Goal: Task Accomplishment & Management: Complete application form

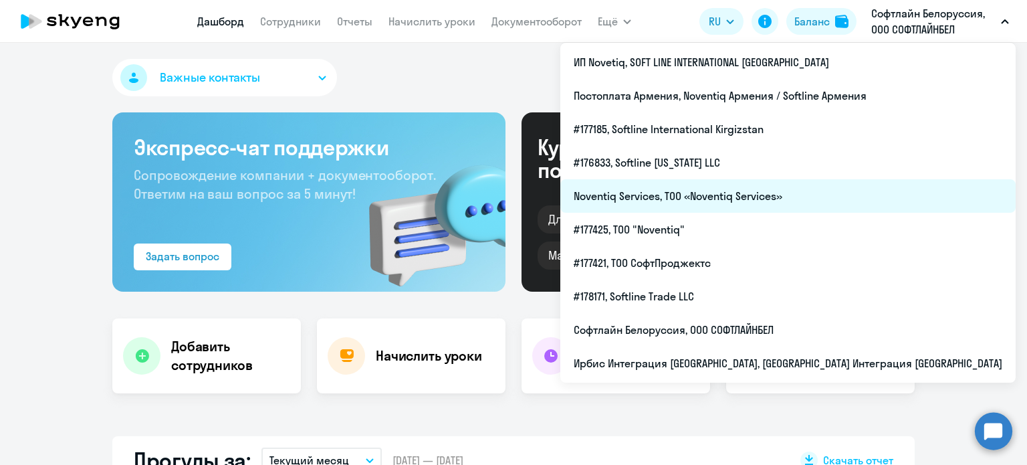
click at [838, 192] on li "Noventiq Services, ТОО «Noventiq Services»" at bounding box center [787, 195] width 455 height 33
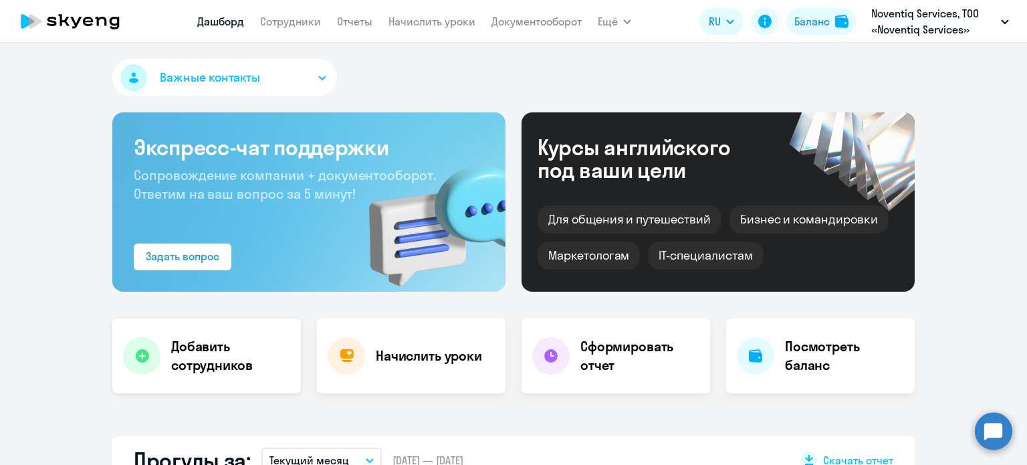
click at [235, 363] on h4 "Добавить сотрудников" at bounding box center [230, 355] width 119 height 37
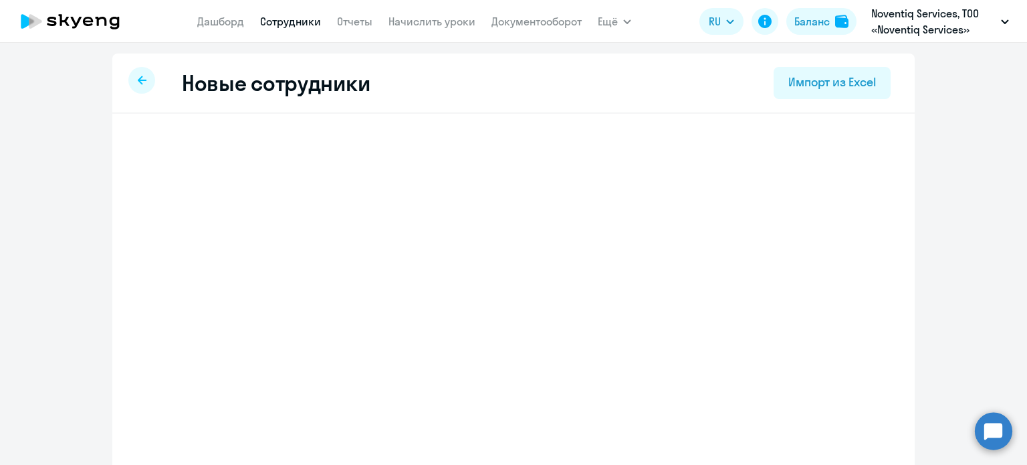
select select "english_adult_not_native_speaker"
select select "5"
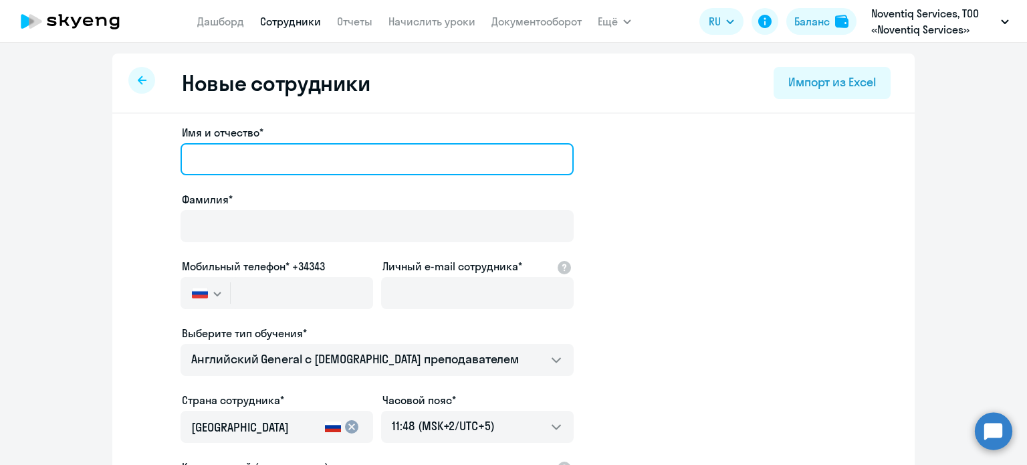
click at [233, 158] on input "Имя и отчество*" at bounding box center [377, 159] width 393 height 32
type input "Даниил"
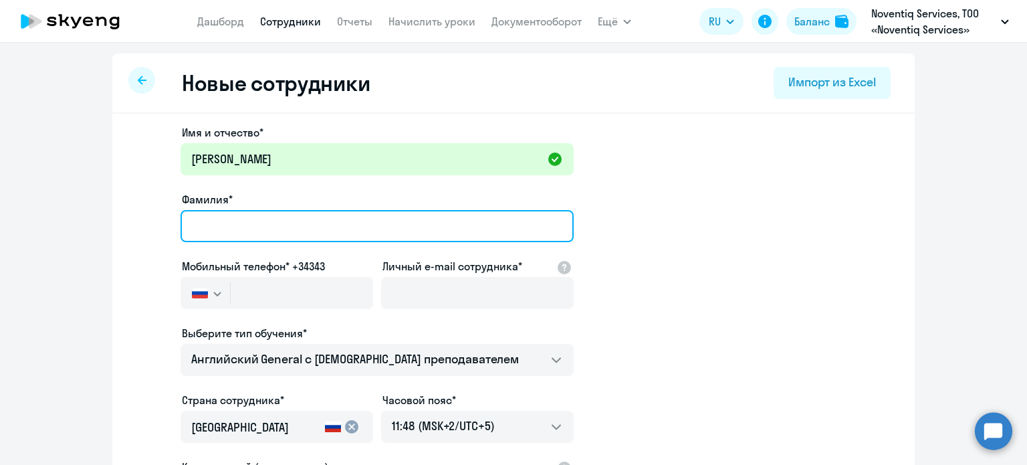
click at [237, 231] on input "Фамилия*" at bounding box center [377, 226] width 393 height 32
type input "Францев"
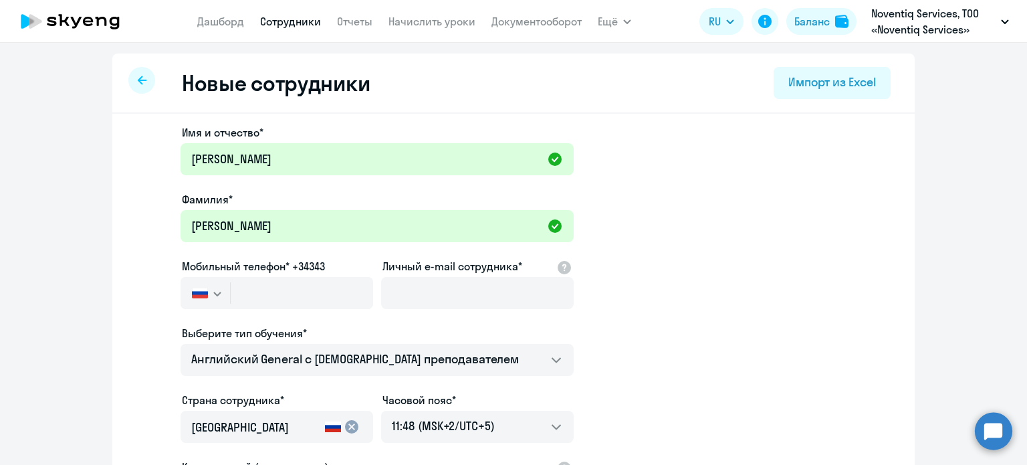
click at [214, 296] on svg-icon "button" at bounding box center [217, 293] width 11 height 11
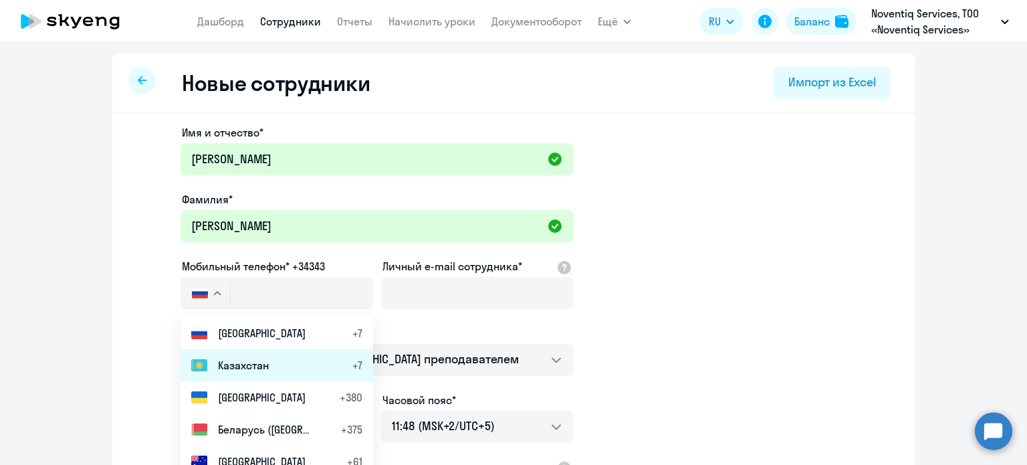
click at [245, 365] on span "Казахстан" at bounding box center [243, 365] width 51 height 16
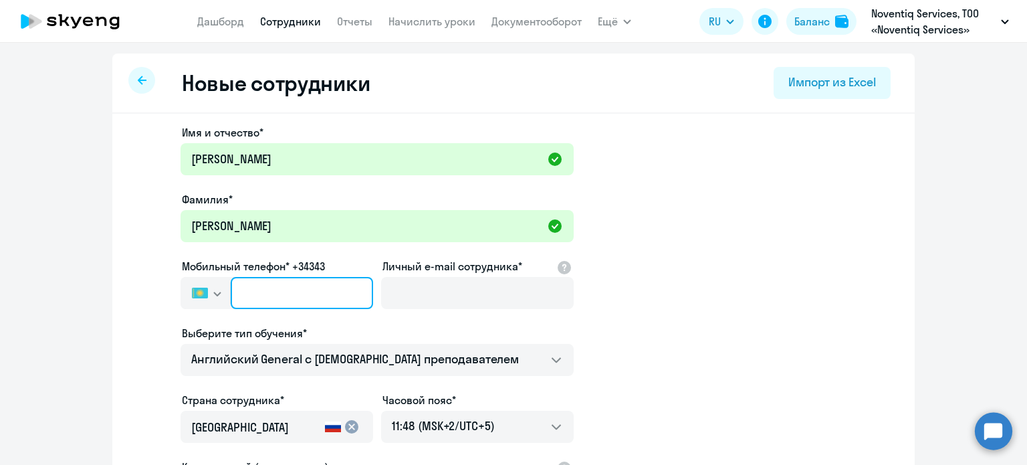
click at [257, 286] on input "text" at bounding box center [302, 293] width 142 height 32
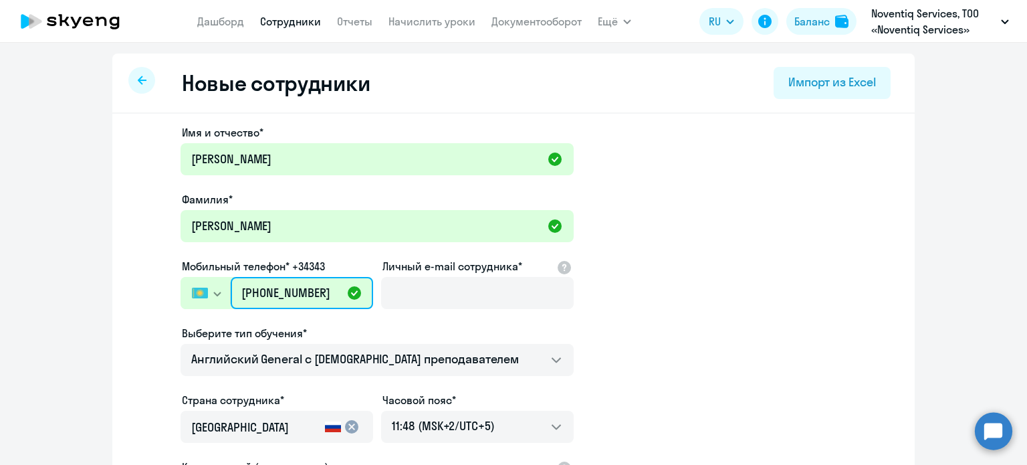
type input "+7 (705) 675-95-91"
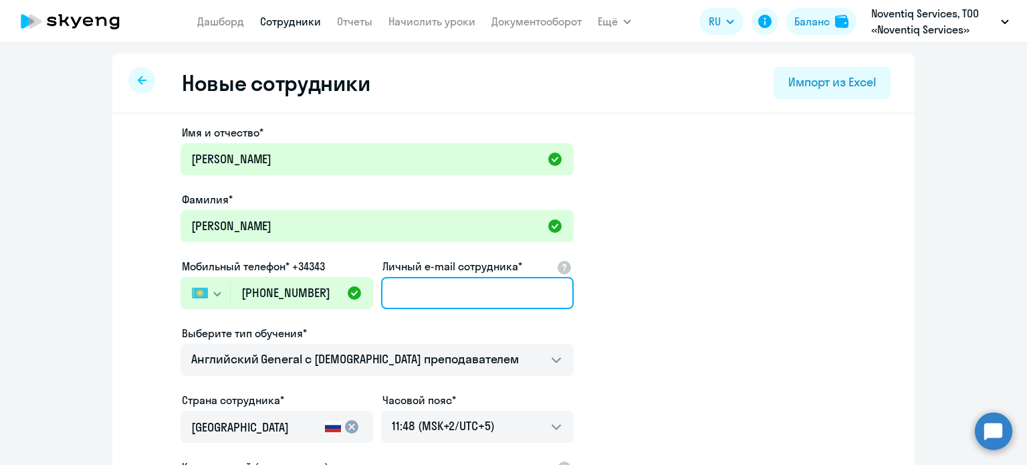
click at [493, 286] on input "Личный e-mail сотрудника*" at bounding box center [477, 293] width 193 height 32
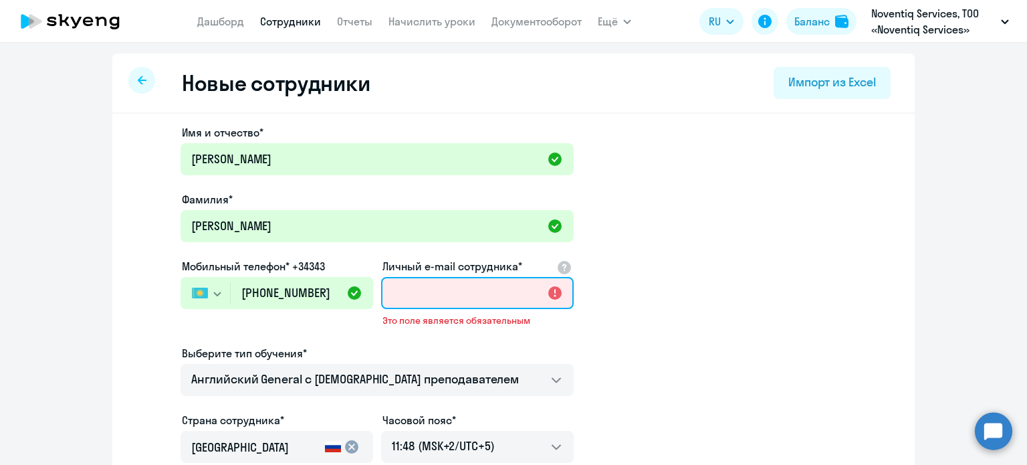
paste input "Danil.Frantsev@noventiq.com"
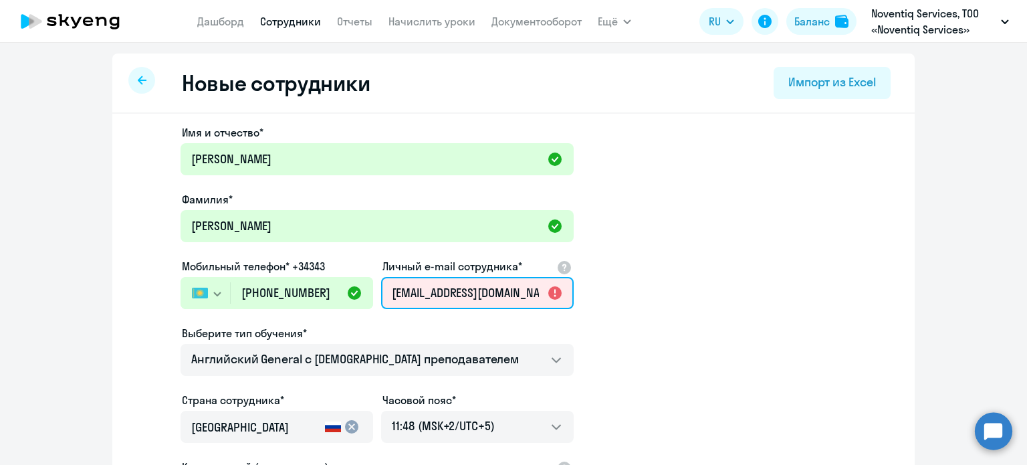
scroll to position [0, 13]
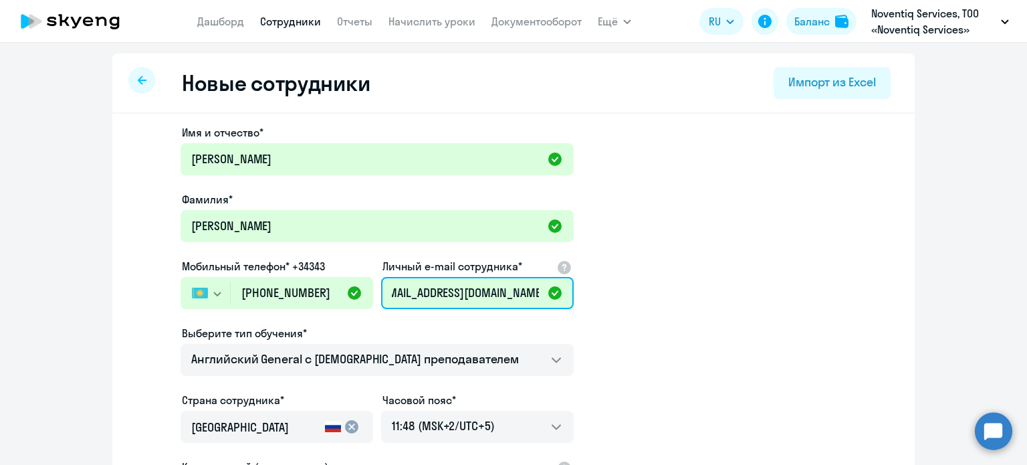
type input "Danil.Frantsev@noventiq.com"
click at [651, 347] on app-new-student-form "Имя и отчество* Даниил Фамилия* Францев Мобильный телефон* +34343 Россия +7 Каз…" at bounding box center [514, 362] width 760 height 477
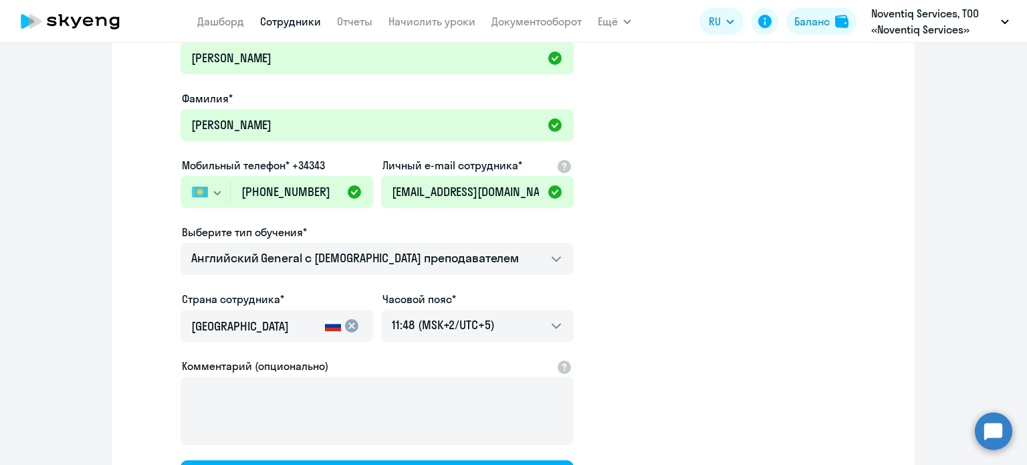
scroll to position [134, 0]
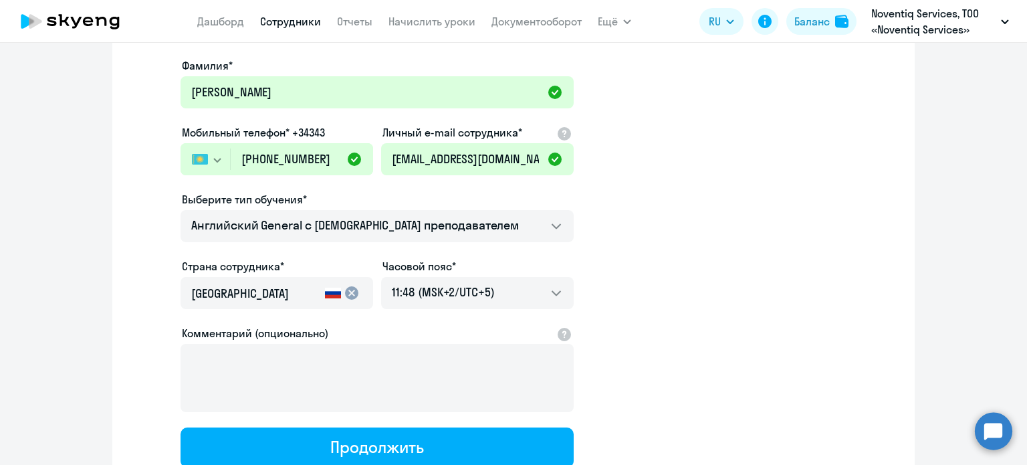
click at [344, 297] on mat-icon "cancel" at bounding box center [352, 293] width 16 height 16
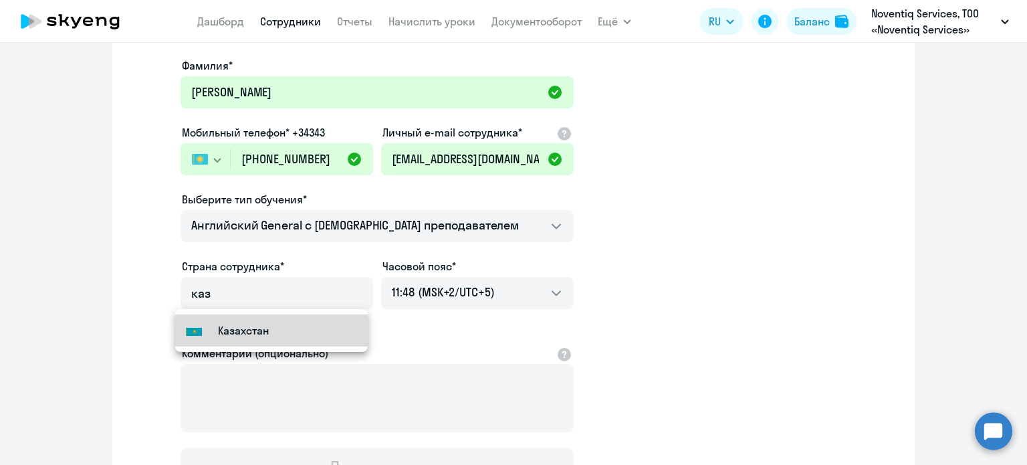
click at [273, 339] on mat-option "Flag of Kazakhstan Казахстан" at bounding box center [271, 330] width 193 height 32
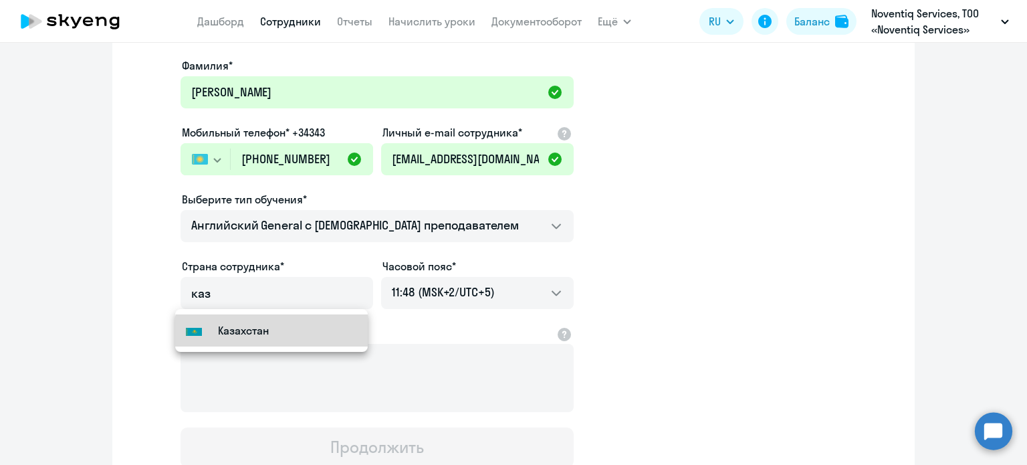
type input "Казахстан"
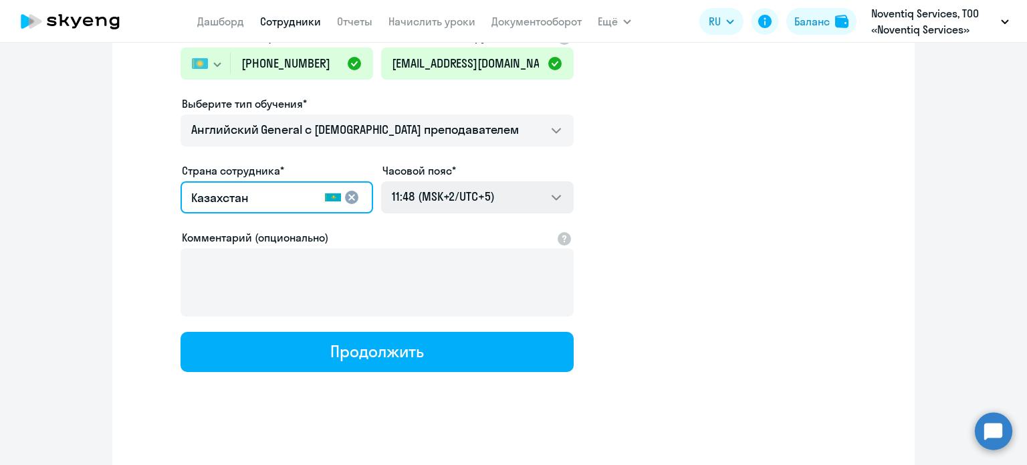
scroll to position [235, 0]
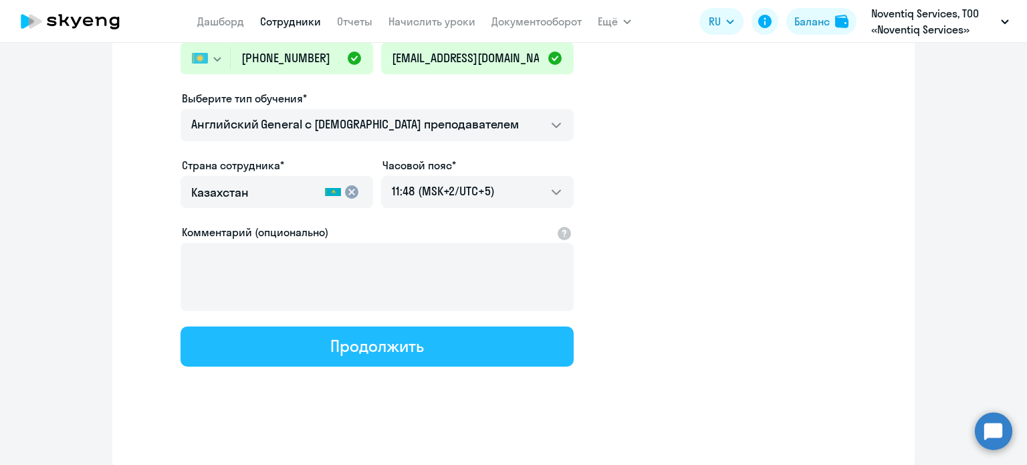
click at [466, 343] on button "Продолжить" at bounding box center [377, 346] width 393 height 40
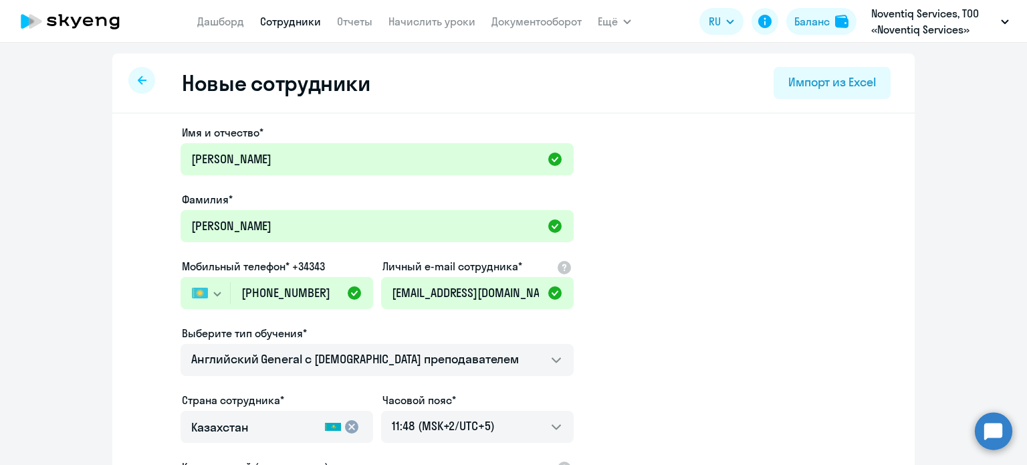
select select "english_adult_not_native_speaker"
select select "5"
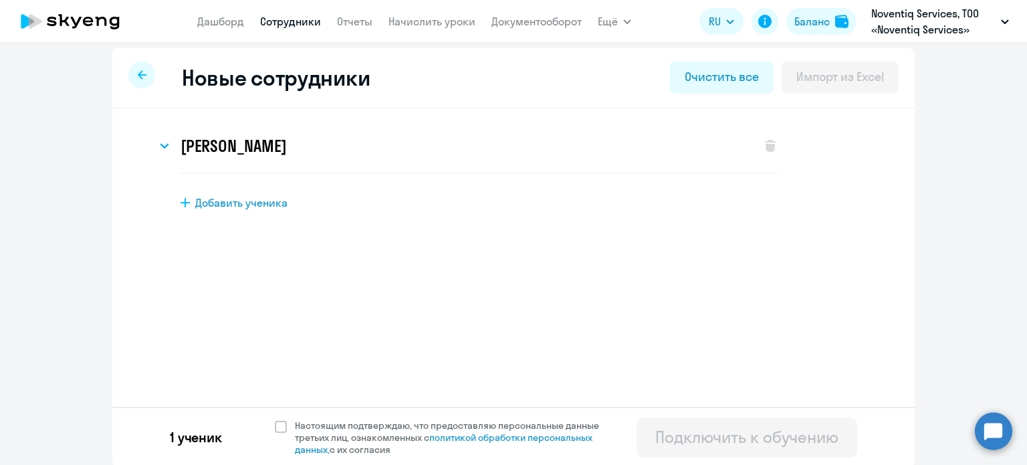
scroll to position [7, 0]
click at [277, 423] on span at bounding box center [281, 425] width 12 height 12
click at [275, 418] on input "Настоящим подтверждаю, что предоставляю персональные данные третьих лиц, ознако…" at bounding box center [274, 417] width 1 height 1
checkbox input "true"
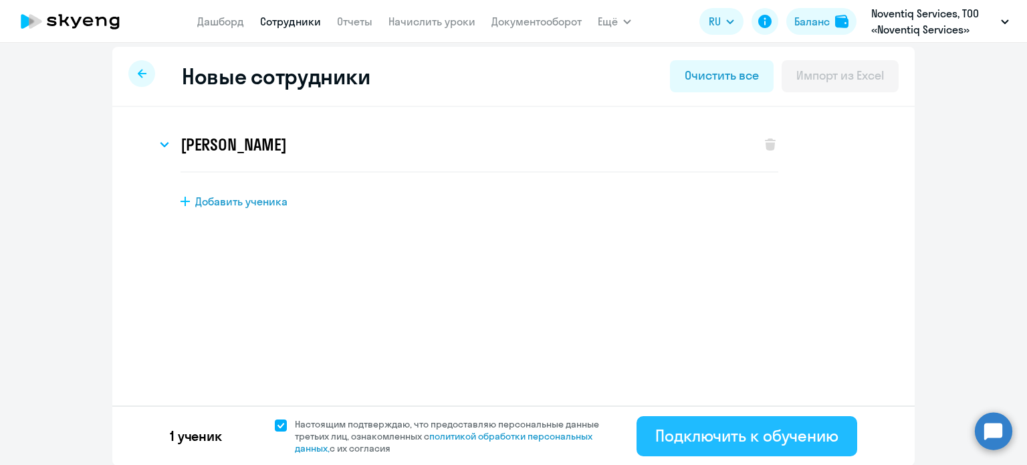
click at [801, 431] on div "Подключить к обучению" at bounding box center [746, 435] width 183 height 21
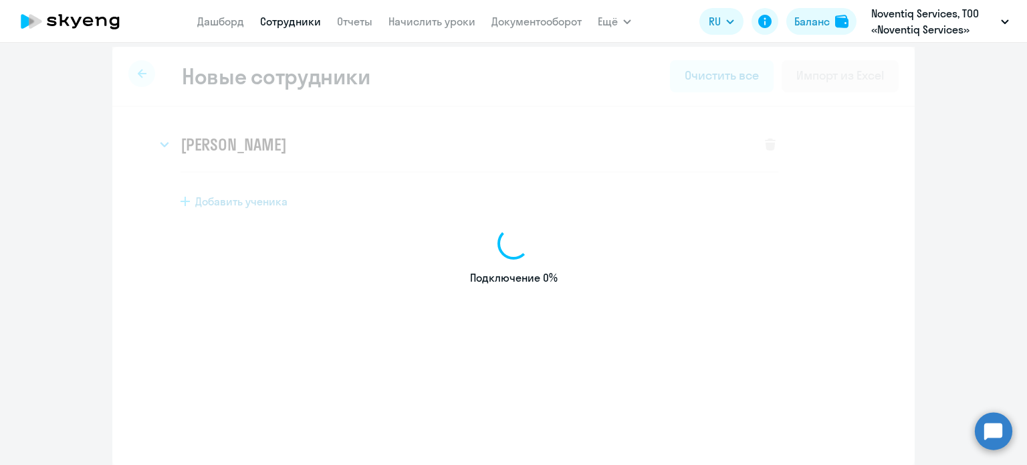
select select "english_adult_not_native_speaker"
select select "5"
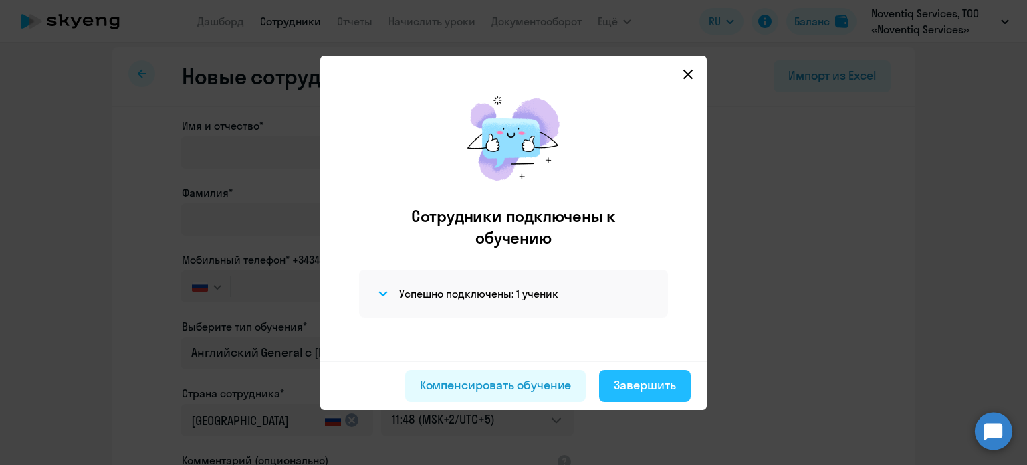
click at [620, 376] on div "Завершить" at bounding box center [645, 384] width 62 height 17
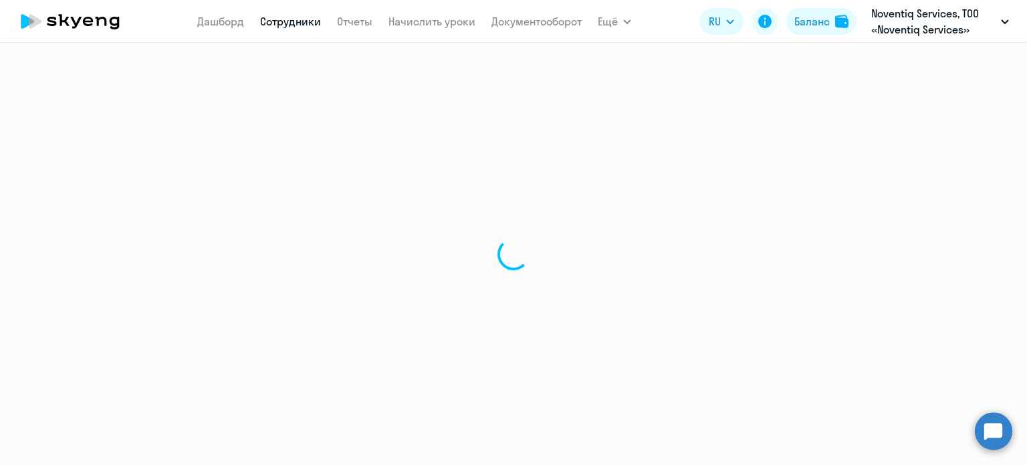
select select "30"
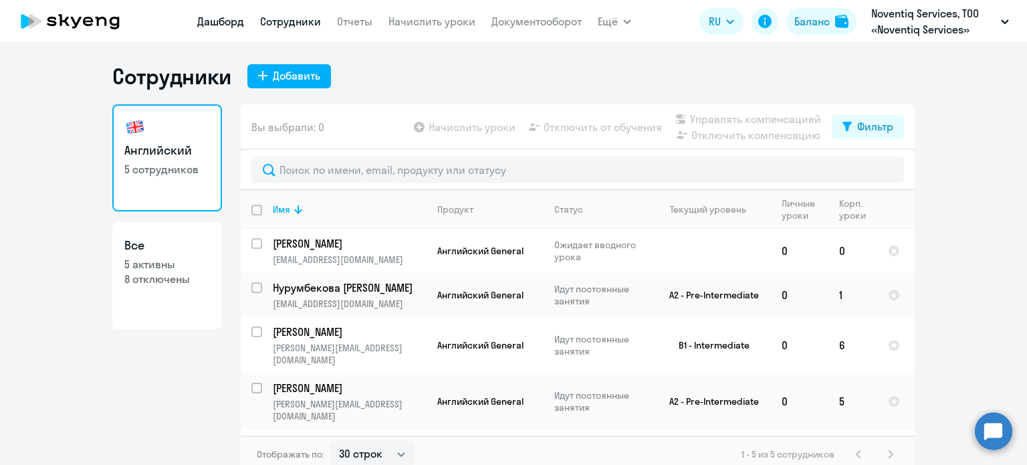
click at [225, 26] on link "Дашборд" at bounding box center [220, 21] width 47 height 13
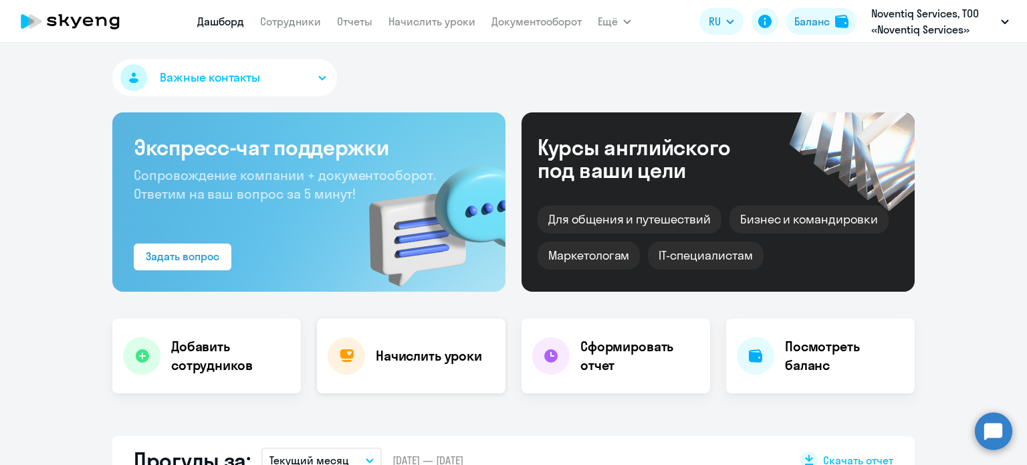
click at [447, 368] on div "Начислить уроки" at bounding box center [411, 355] width 189 height 75
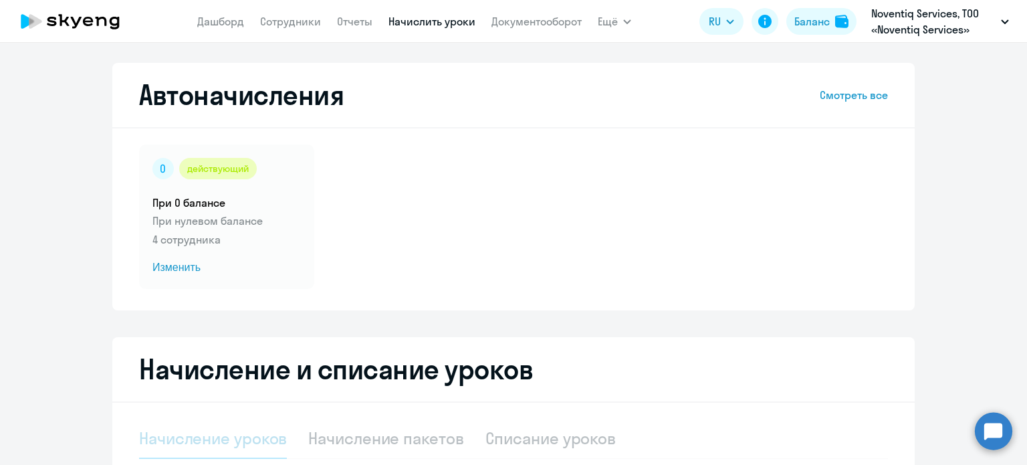
select select "10"
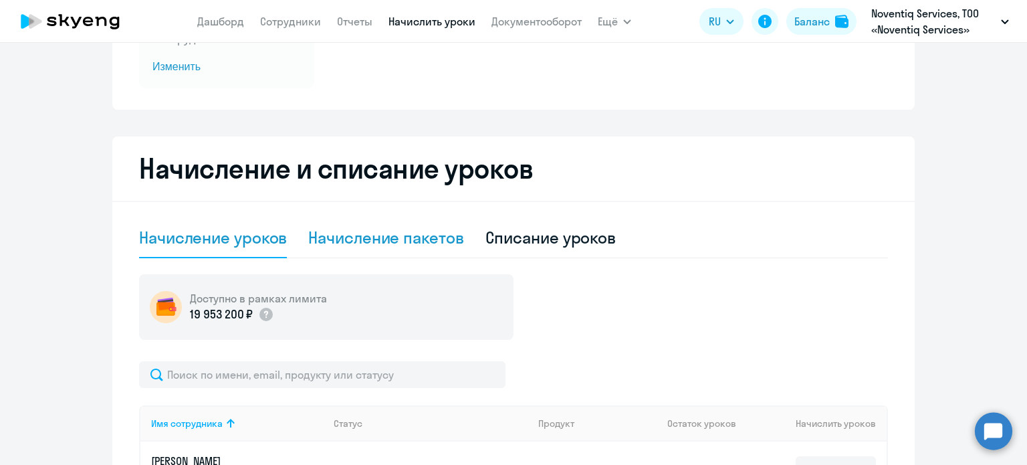
scroll to position [67, 0]
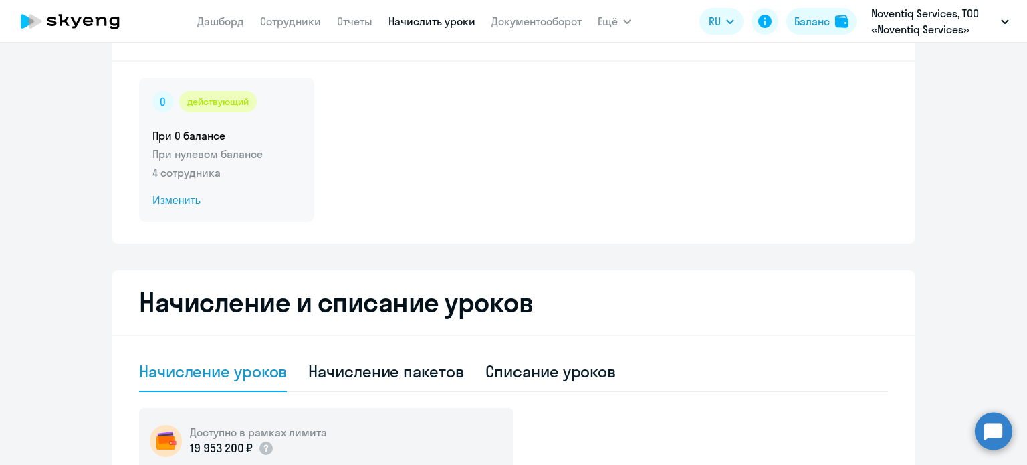
click at [174, 200] on span "Изменить" at bounding box center [226, 201] width 148 height 16
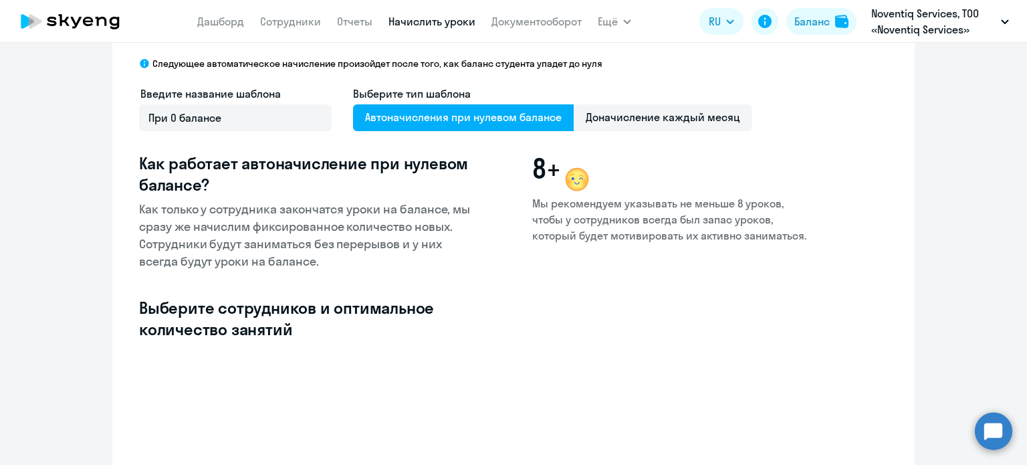
select select "10"
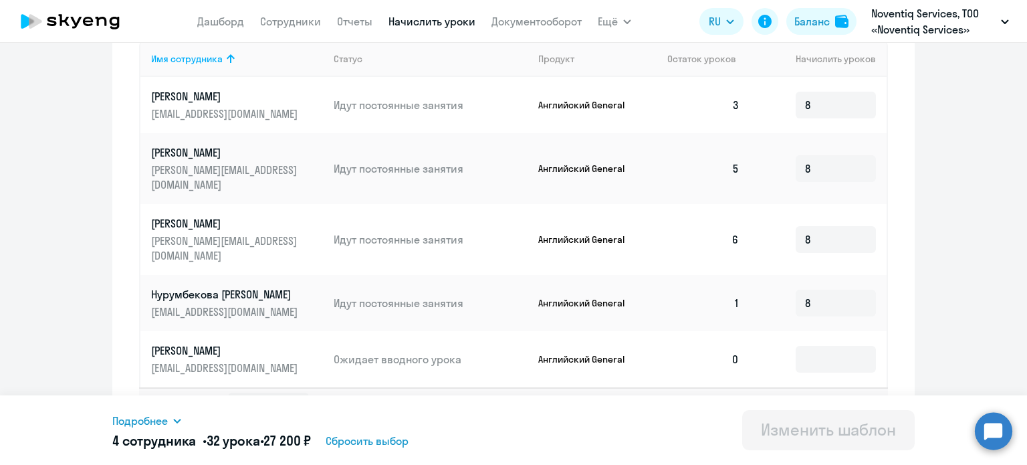
scroll to position [431, 0]
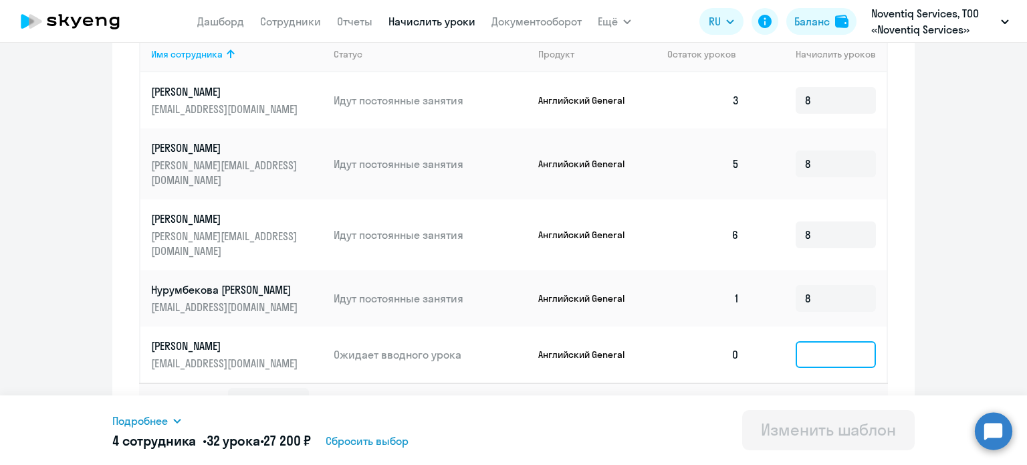
click at [843, 341] on input at bounding box center [836, 354] width 80 height 27
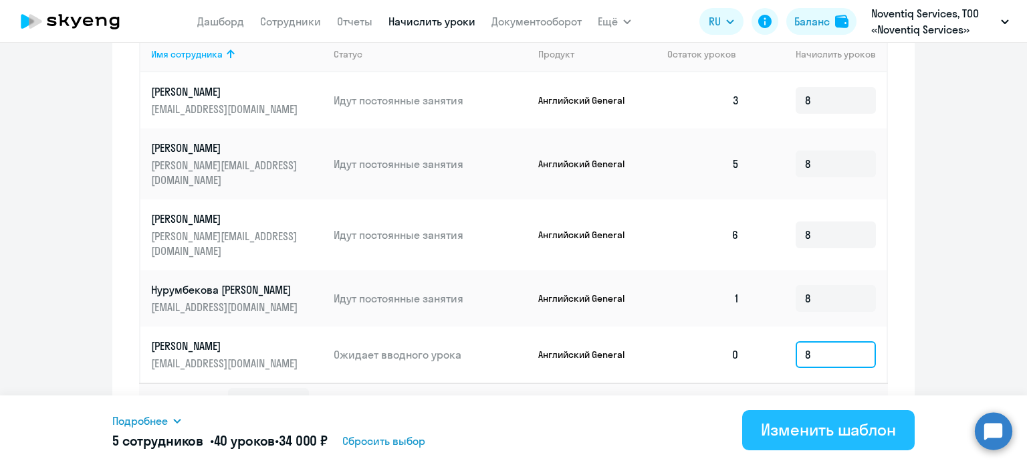
type input "8"
click at [838, 420] on div "Изменить шаблон" at bounding box center [828, 429] width 135 height 21
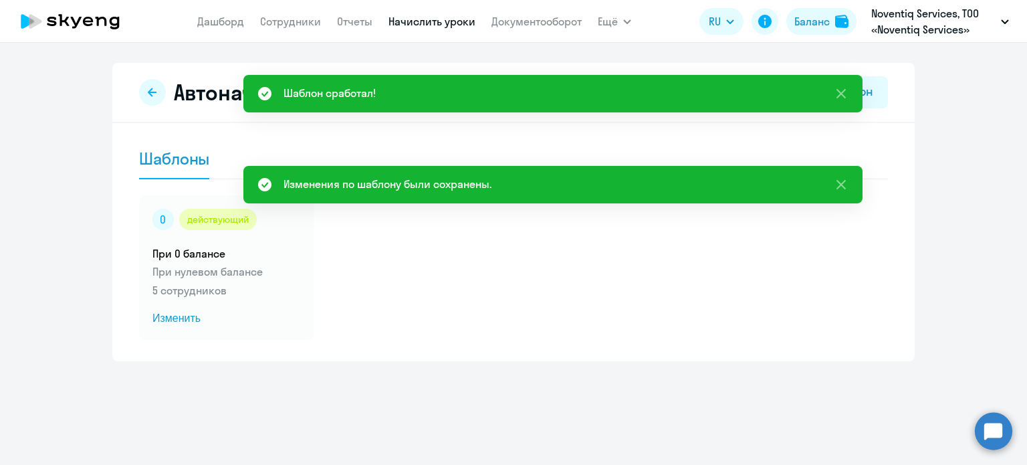
click at [748, 362] on div "Автоначисления Новый шаблон Шаблоны действующий При 0 балансе При нулевом балан…" at bounding box center [513, 254] width 1027 height 422
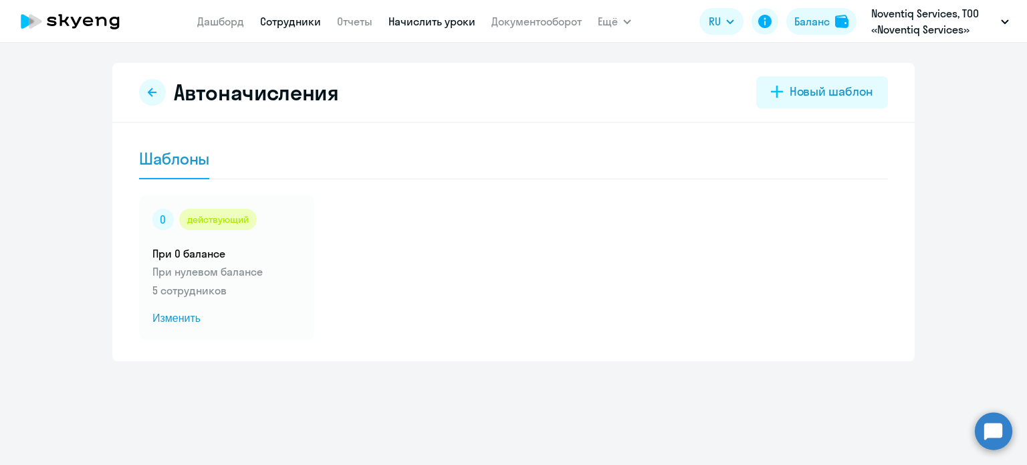
click at [273, 24] on link "Сотрудники" at bounding box center [290, 21] width 61 height 13
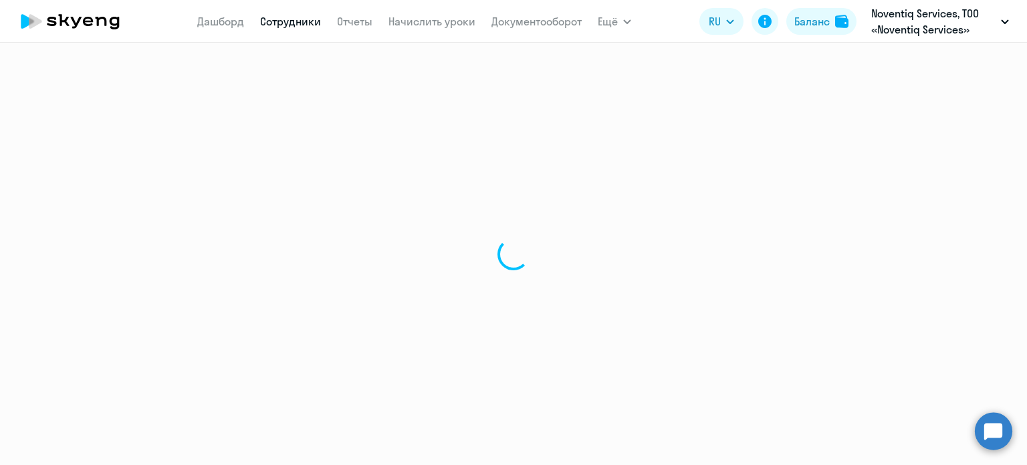
select select "30"
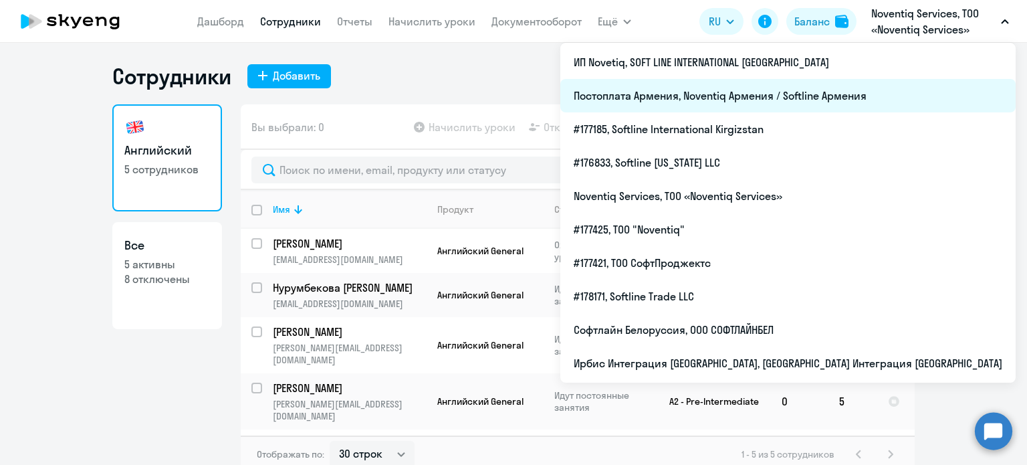
click at [978, 90] on li "Постоплата Армения, Noventiq Армения / Softline Армения" at bounding box center [787, 95] width 455 height 33
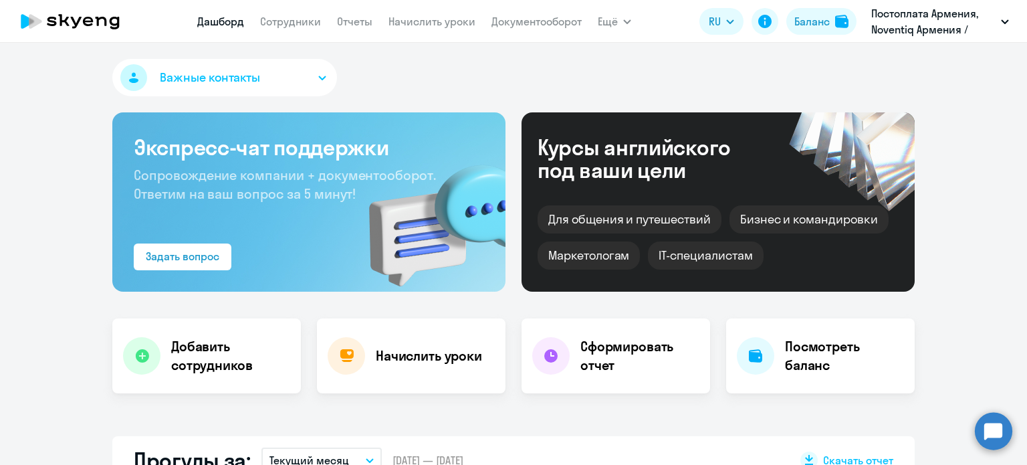
select select "30"
click at [190, 351] on h4 "Добавить сотрудников" at bounding box center [230, 355] width 119 height 37
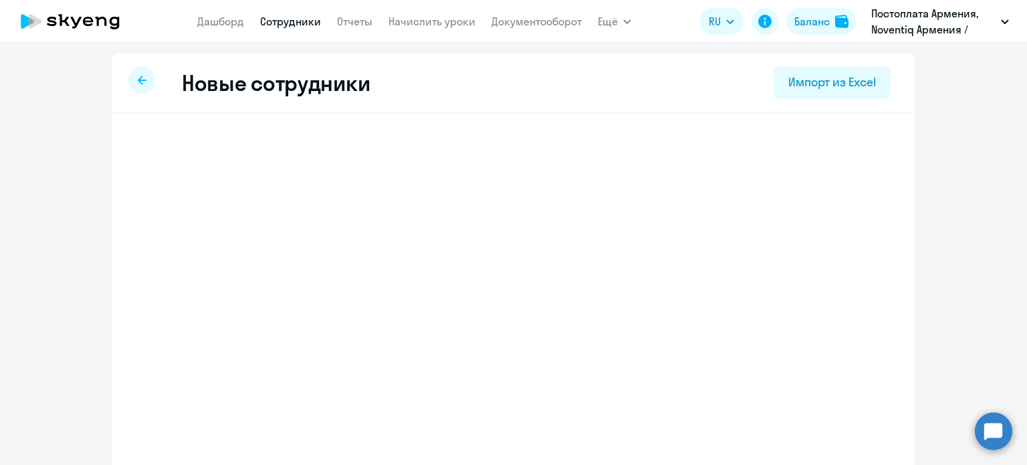
select select "english_adult_not_native_speaker"
select select "5"
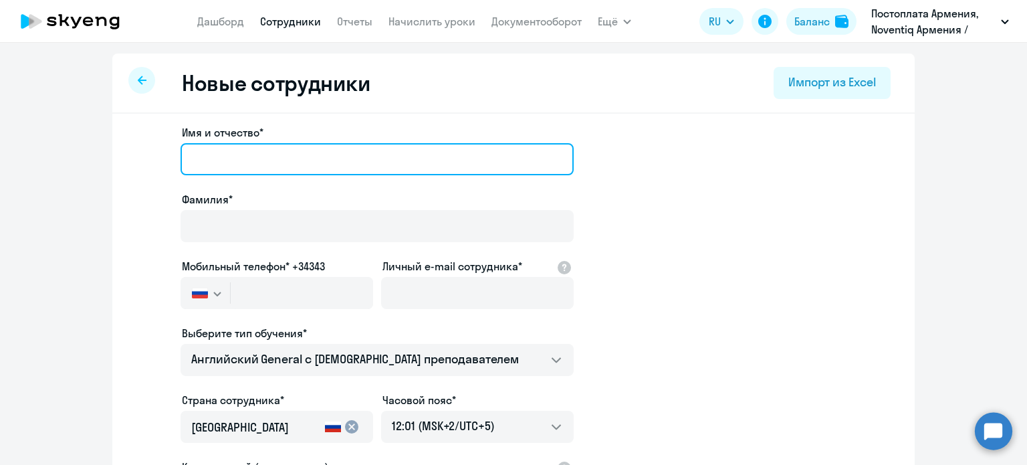
click at [322, 168] on input "Имя и отчество*" at bounding box center [377, 159] width 393 height 32
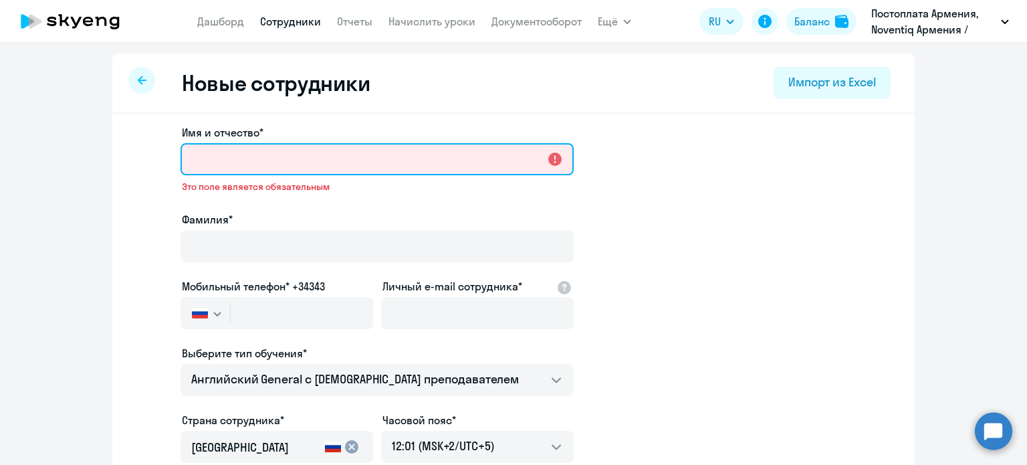
paste input "Elmira"
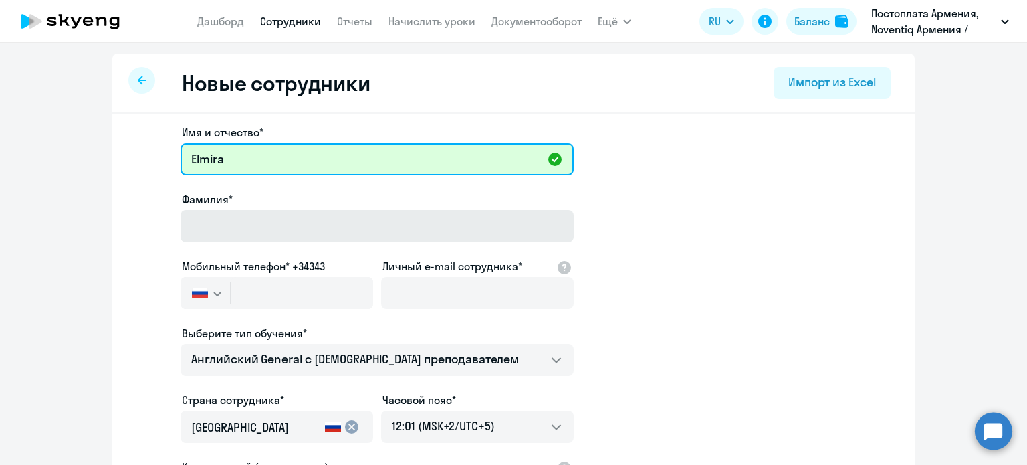
type input "Elmira"
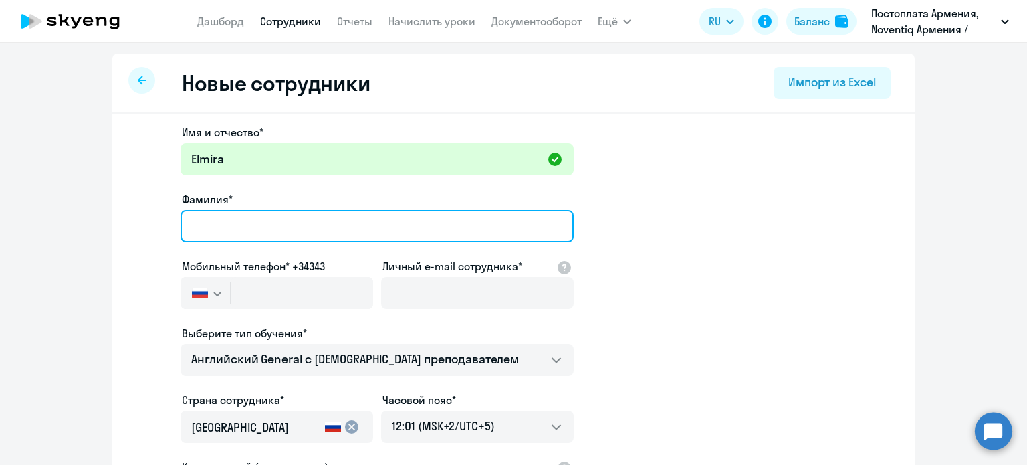
drag, startPoint x: 249, startPoint y: 229, endPoint x: 241, endPoint y: 239, distance: 12.4
click at [249, 229] on input "Фамилия*" at bounding box center [377, 226] width 393 height 32
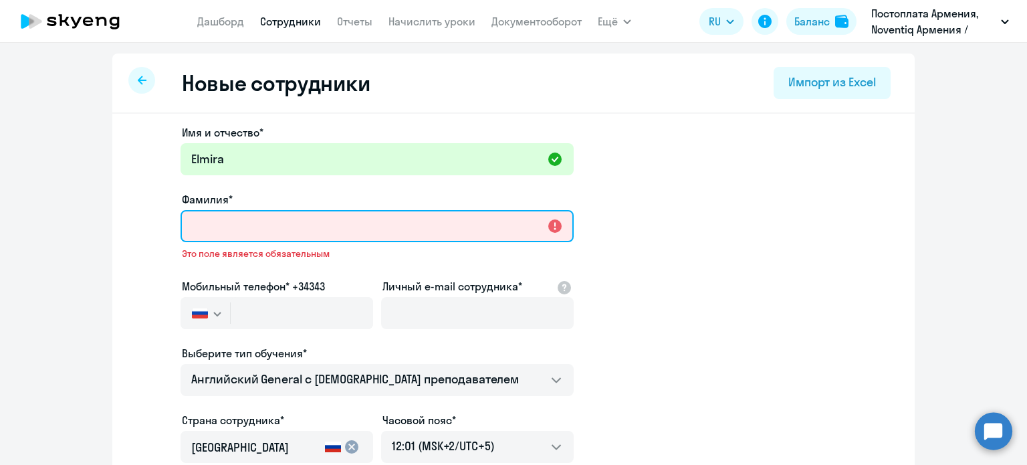
paste input "Manasyan"
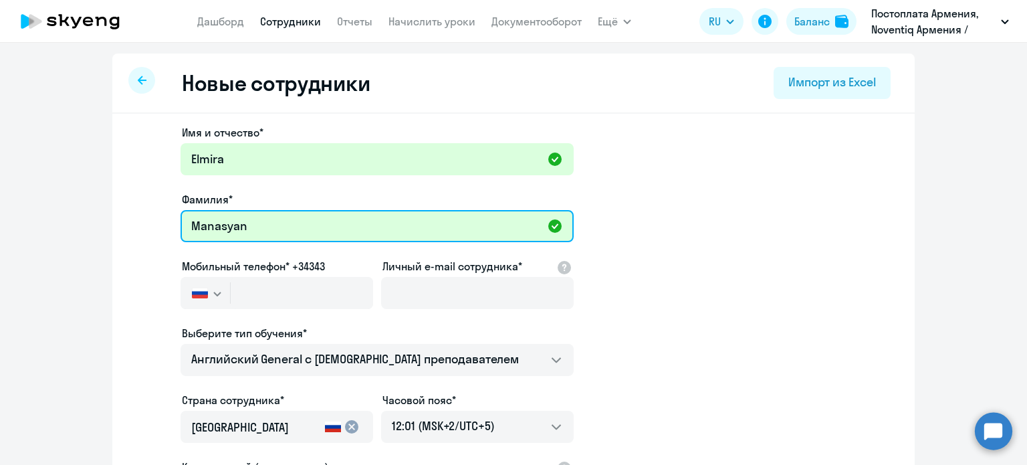
type input "Manasyan"
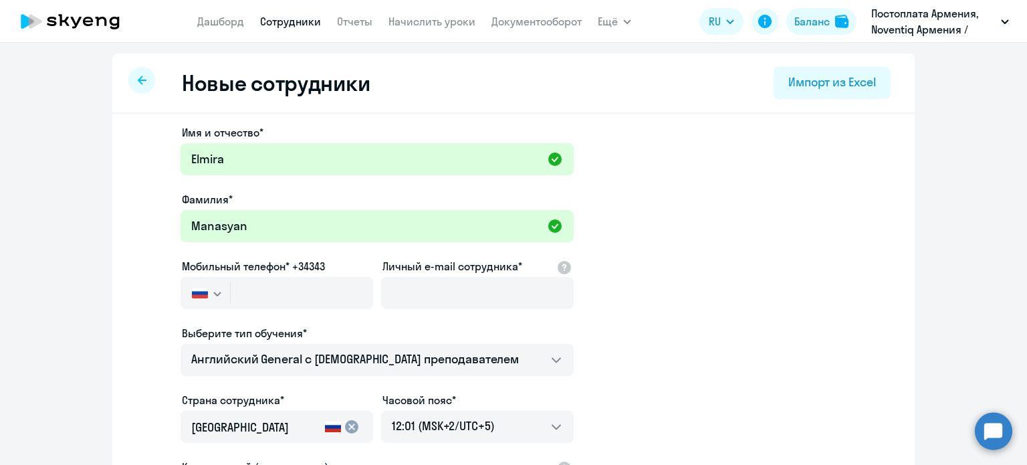
click at [214, 294] on icon "button" at bounding box center [217, 293] width 7 height 3
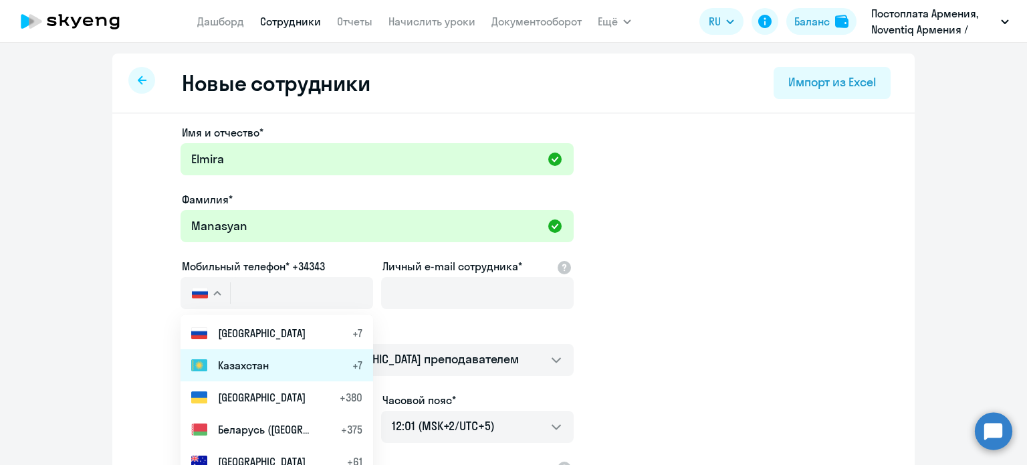
click at [249, 364] on span "Казахстан" at bounding box center [243, 365] width 51 height 16
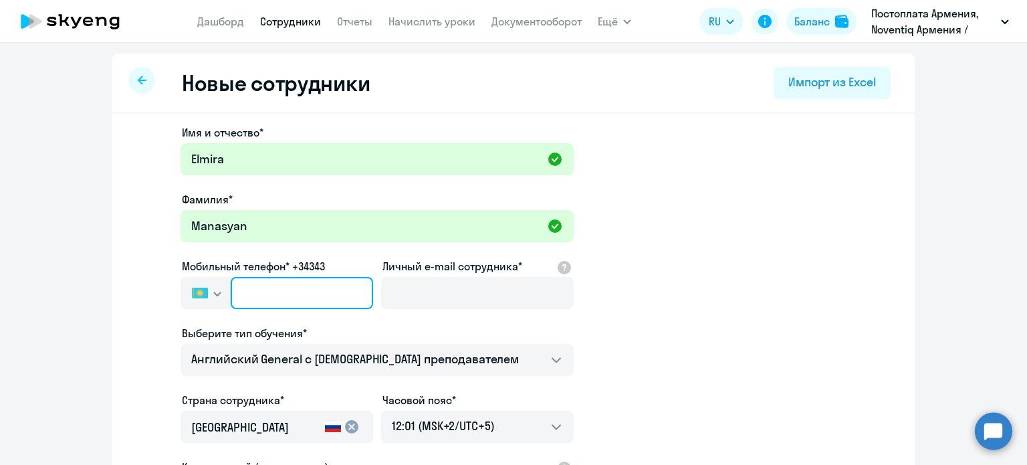
click at [267, 294] on input "text" at bounding box center [302, 293] width 142 height 32
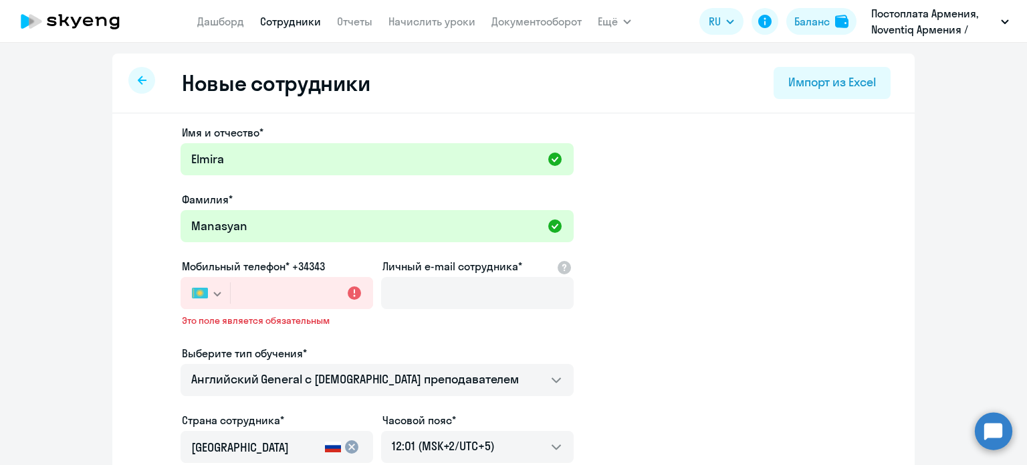
click at [212, 296] on svg-icon "button" at bounding box center [217, 293] width 11 height 11
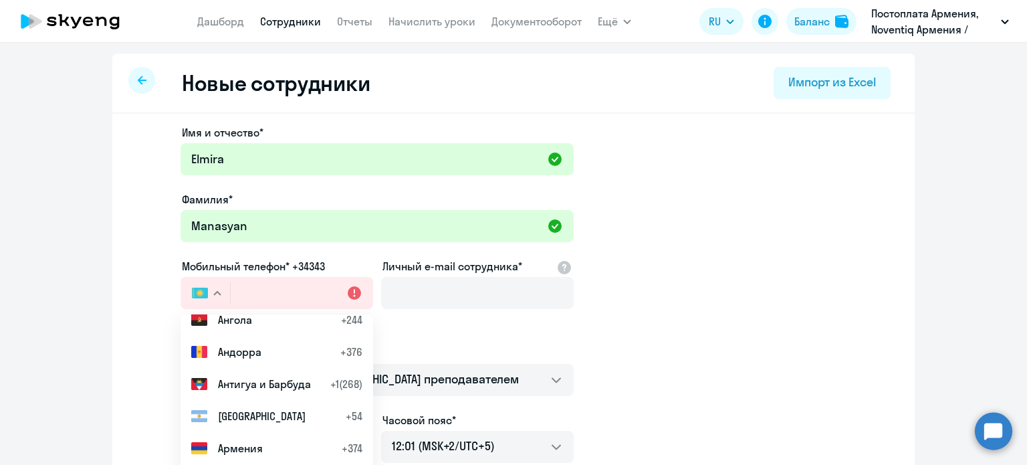
scroll to position [401, 0]
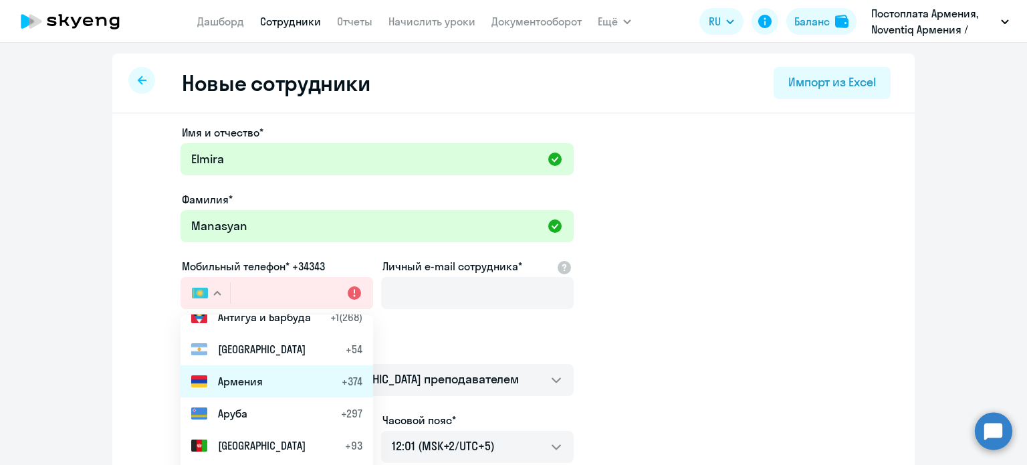
click at [250, 384] on span "Армения" at bounding box center [240, 381] width 45 height 16
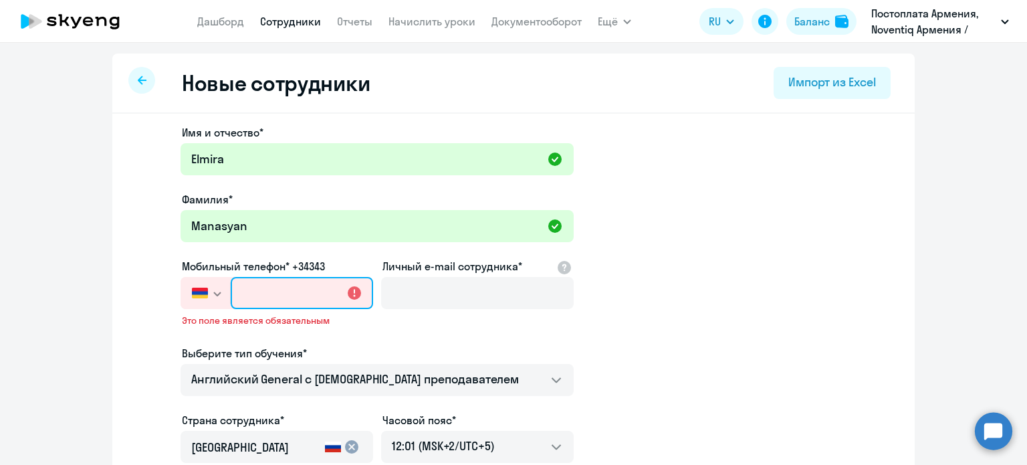
click at [258, 289] on input "text" at bounding box center [302, 293] width 142 height 32
click at [305, 304] on input "+374 37" at bounding box center [302, 293] width 142 height 32
type input "+374 3"
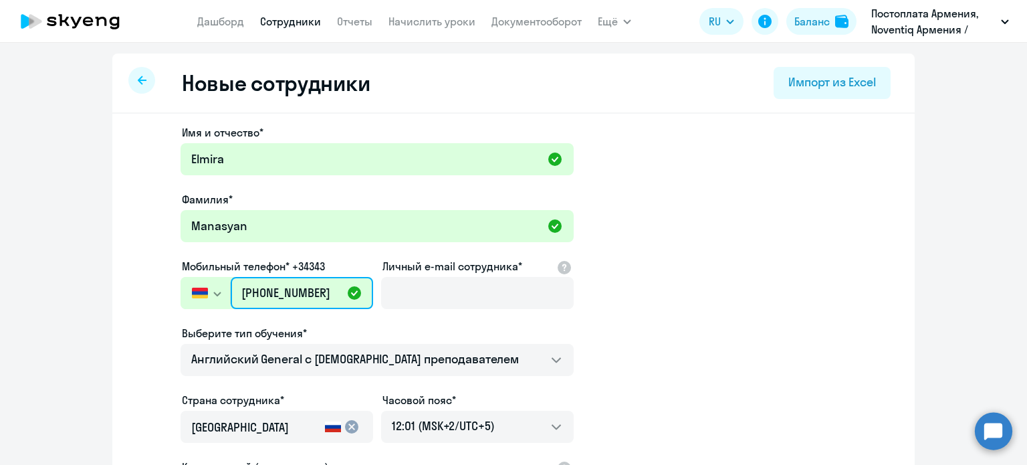
type input "+374 93-033-366"
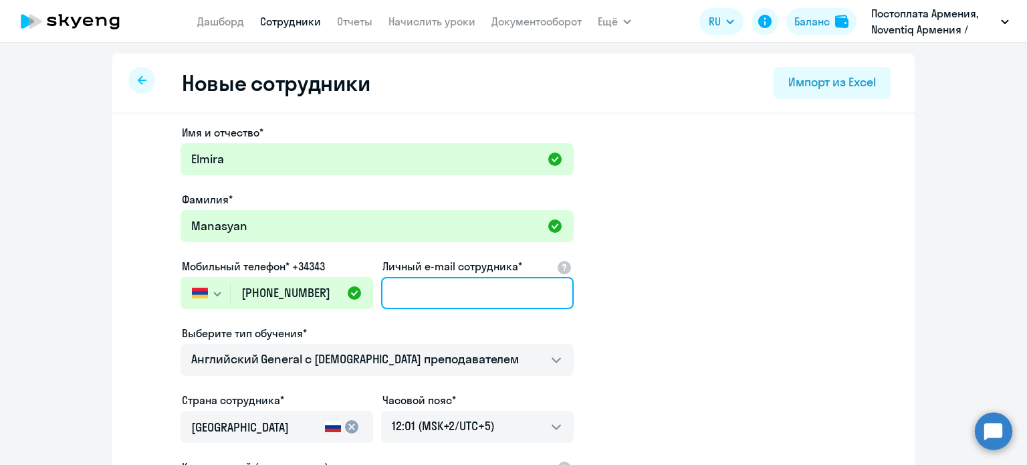
click at [456, 284] on input "Личный e-mail сотрудника*" at bounding box center [477, 293] width 193 height 32
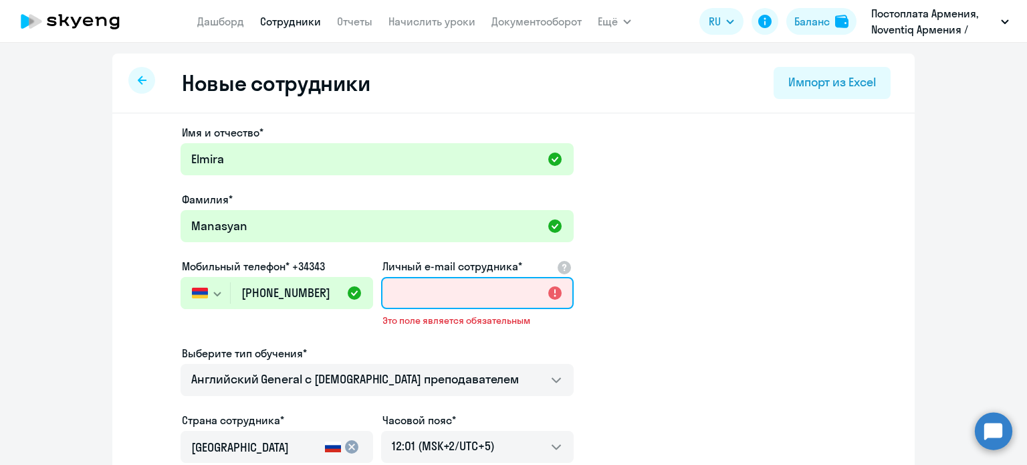
paste input "Elmira.Manasyan@noventiq.com"
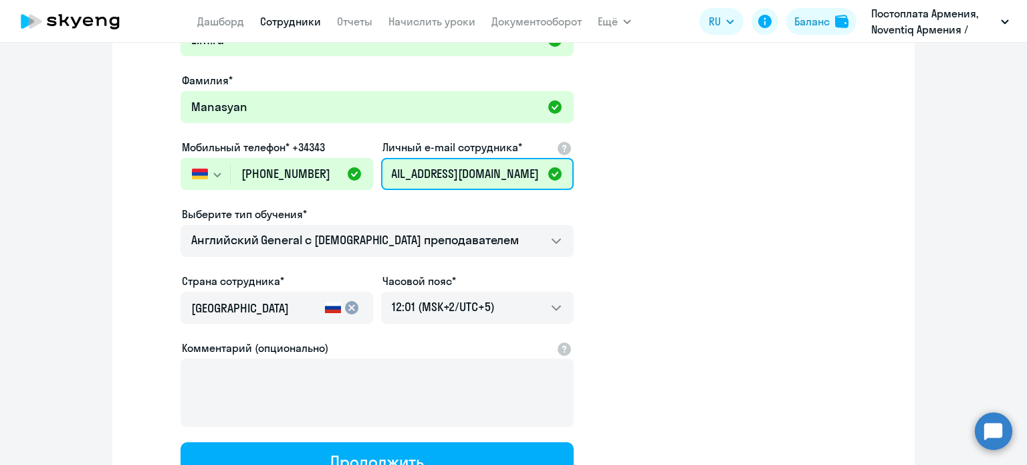
scroll to position [134, 0]
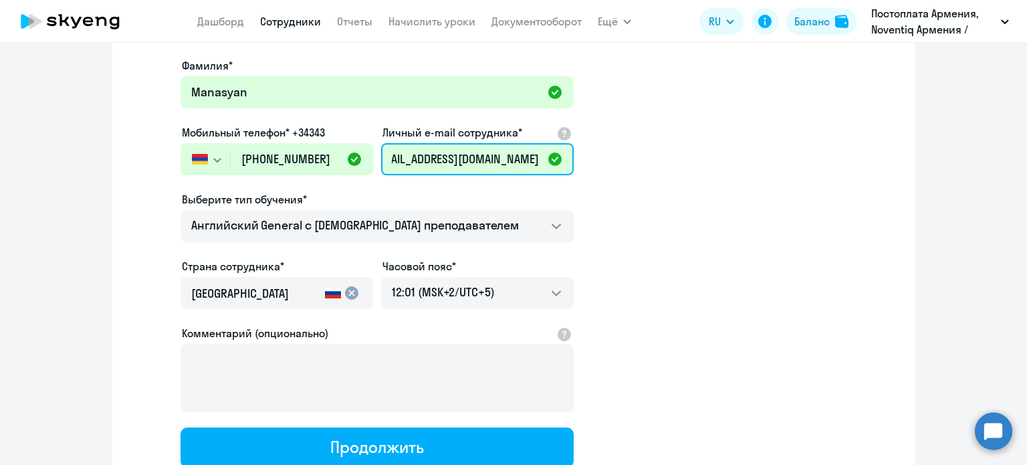
type input "Elmira.Manasyan@noventiq.com"
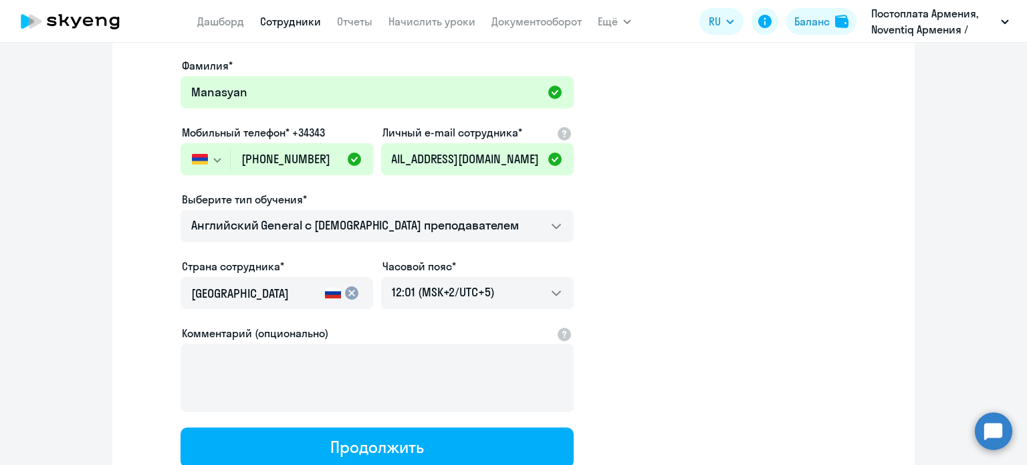
click at [340, 292] on div "cancel" at bounding box center [342, 293] width 40 height 16
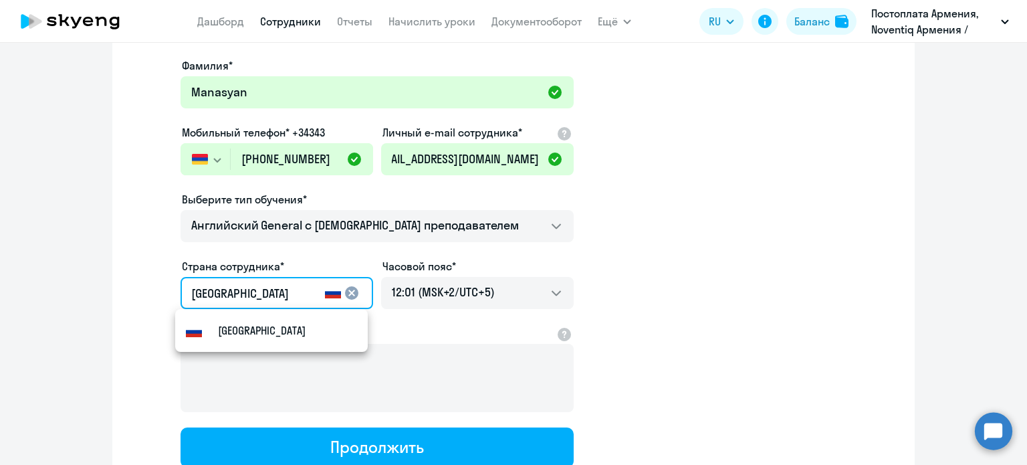
scroll to position [0, 0]
click at [344, 292] on mat-icon "cancel" at bounding box center [352, 293] width 16 height 16
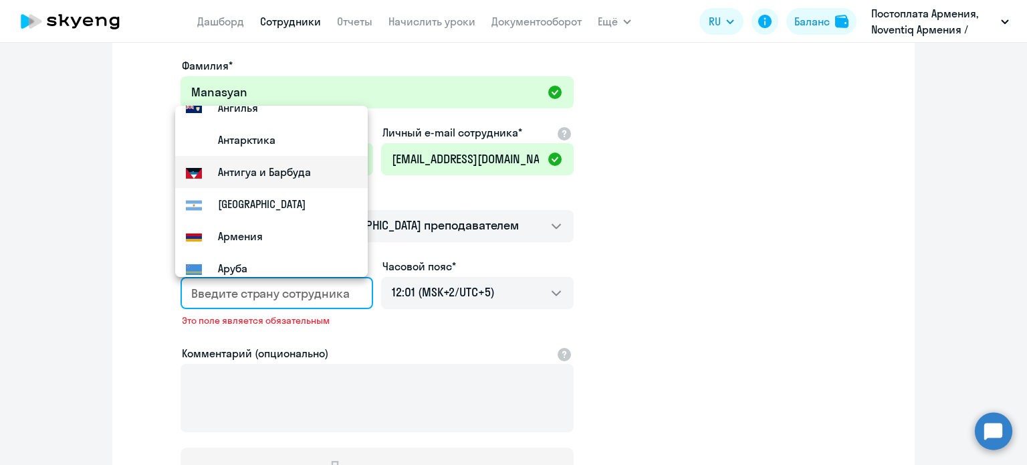
scroll to position [267, 0]
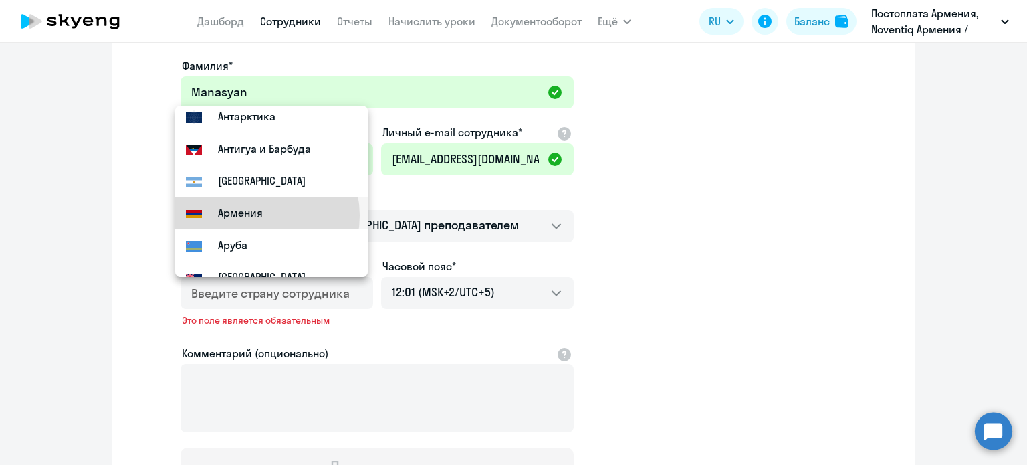
click at [255, 215] on small "Армения" at bounding box center [240, 213] width 45 height 16
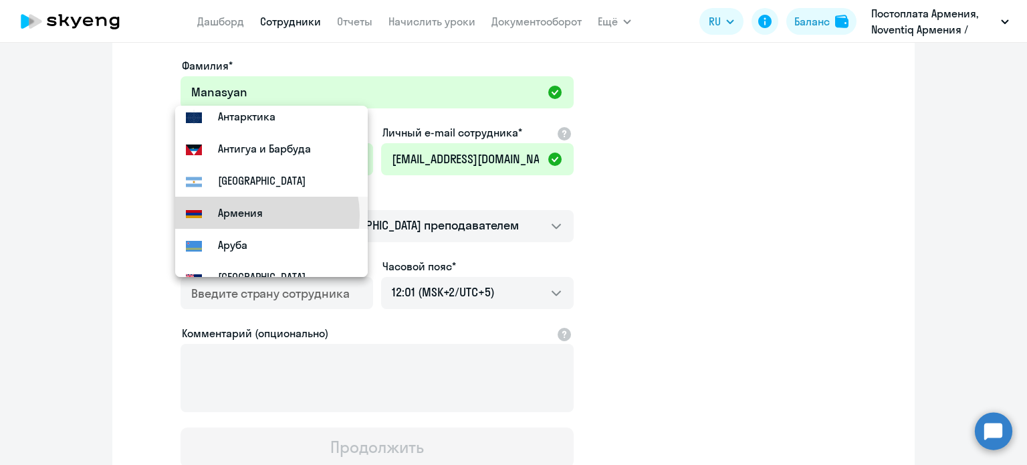
type input "Армения"
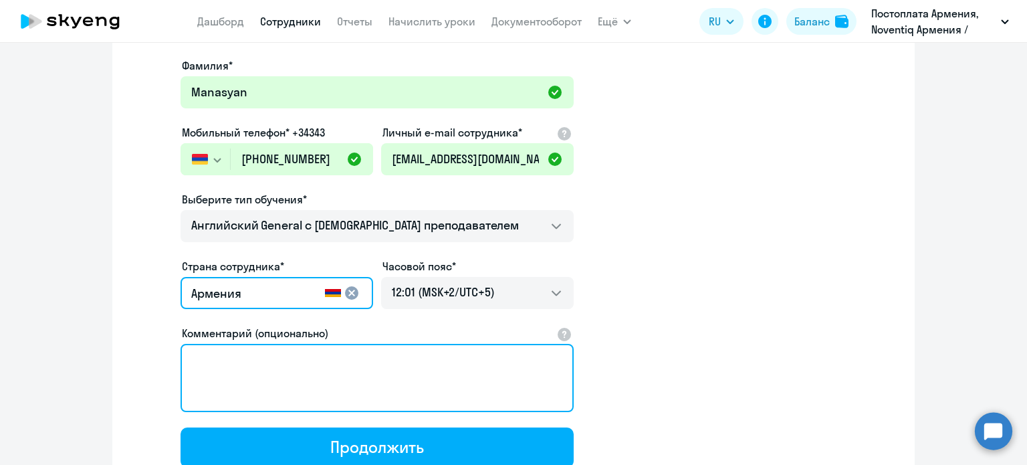
click at [447, 365] on textarea "Комментарий (опционально)" at bounding box center [377, 378] width 393 height 68
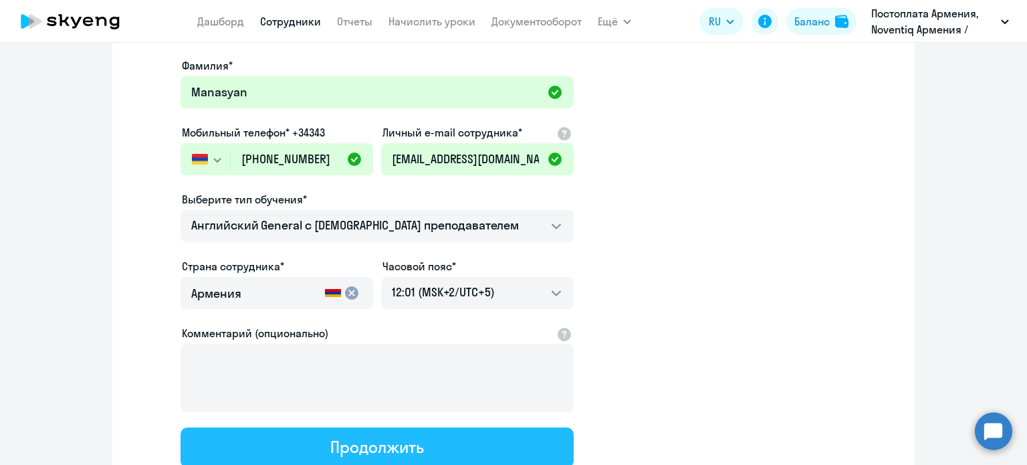
click at [382, 443] on div "Продолжить" at bounding box center [376, 446] width 93 height 21
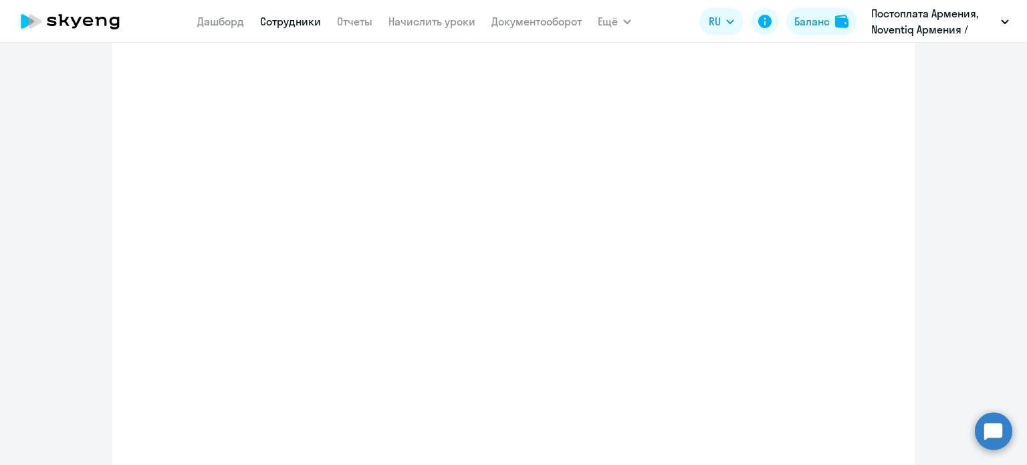
select select "english_adult_not_native_speaker"
select select "5"
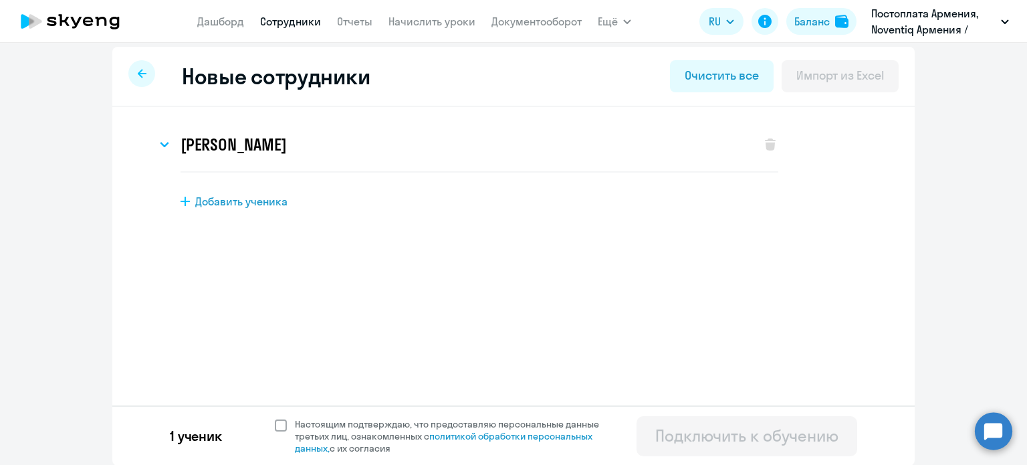
click at [279, 426] on span at bounding box center [281, 425] width 12 height 12
click at [275, 418] on input "Настоящим подтверждаю, что предоставляю персональные данные третьих лиц, ознако…" at bounding box center [274, 417] width 1 height 1
checkbox input "true"
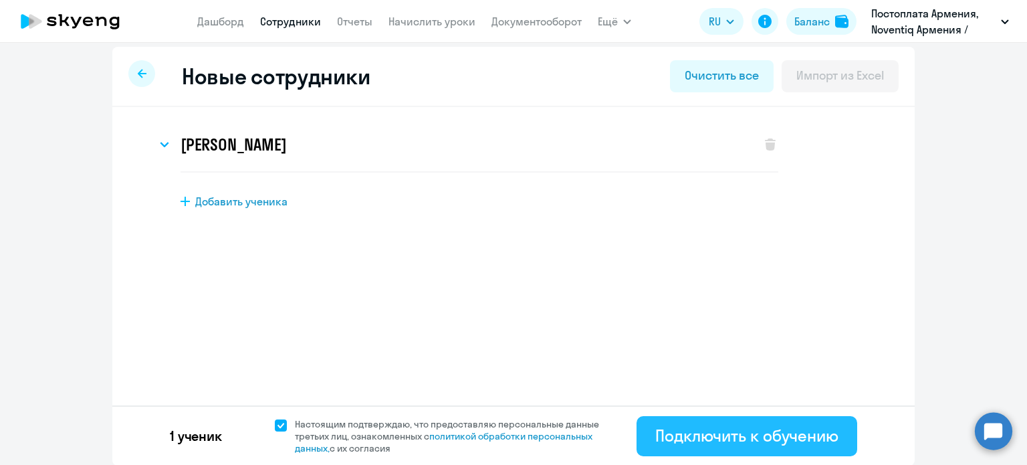
click at [693, 433] on div "Подключить к обучению" at bounding box center [746, 435] width 183 height 21
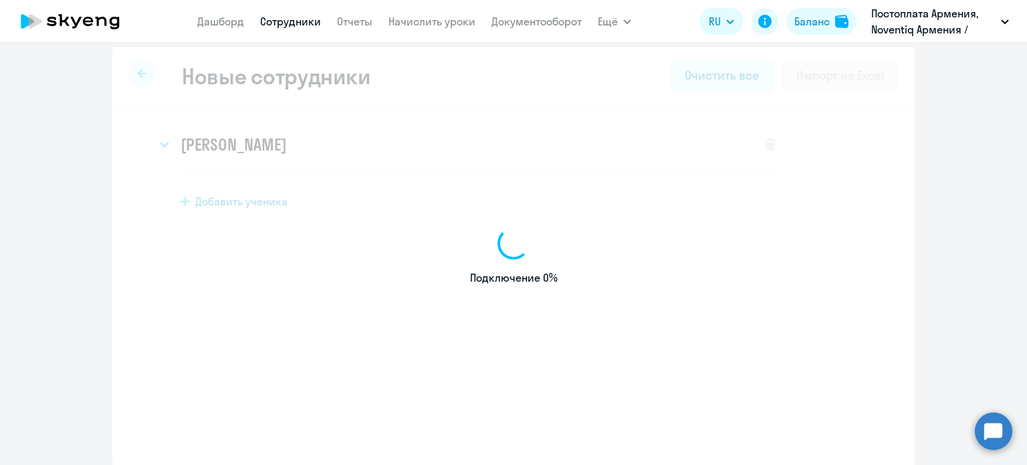
select select "english_adult_not_native_speaker"
select select "5"
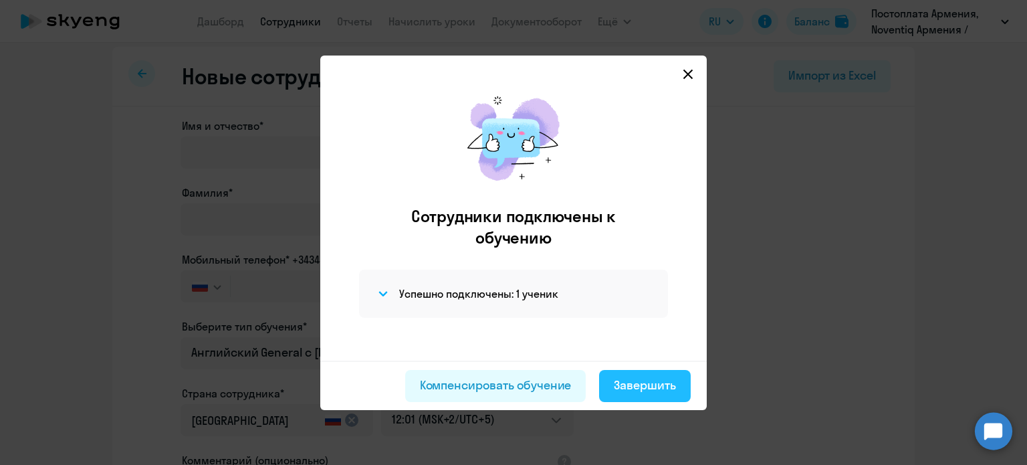
click at [631, 383] on div "Завершить" at bounding box center [645, 384] width 62 height 17
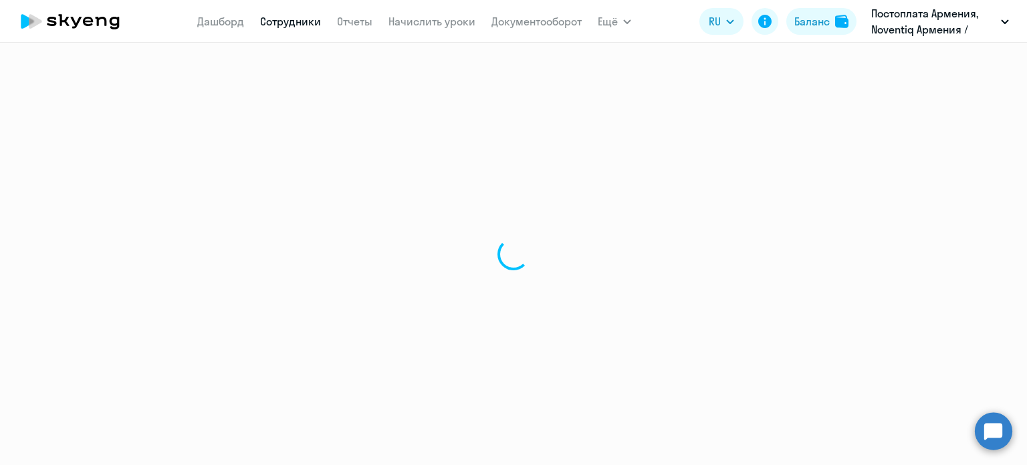
select select "30"
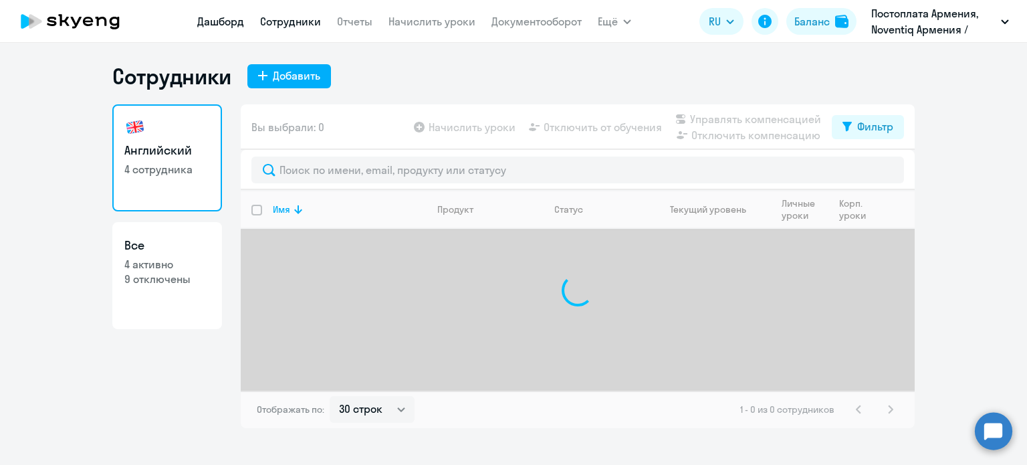
click at [230, 21] on link "Дашборд" at bounding box center [220, 21] width 47 height 13
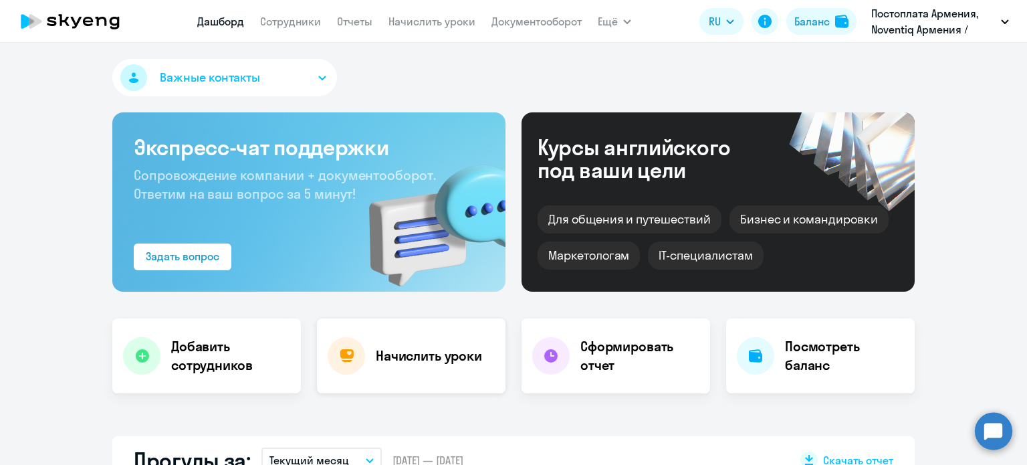
click at [365, 356] on div "Начислить уроки" at bounding box center [411, 355] width 189 height 75
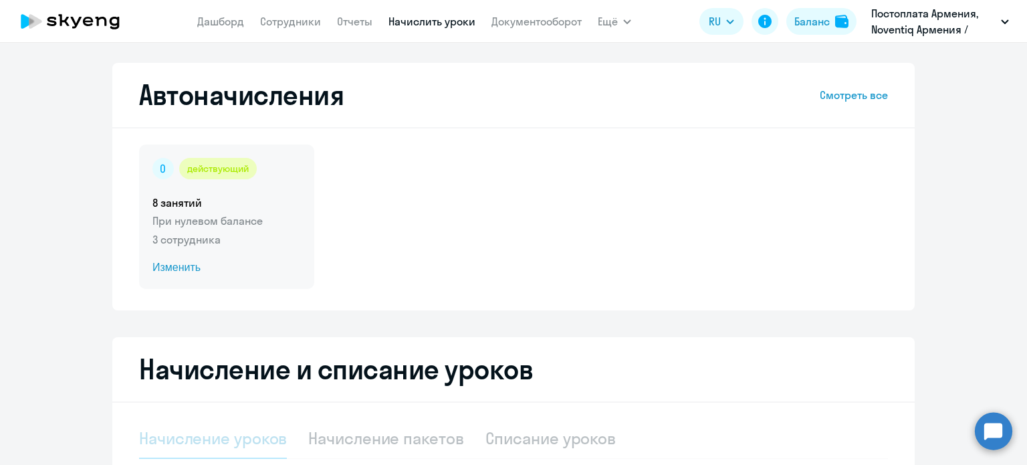
select select "10"
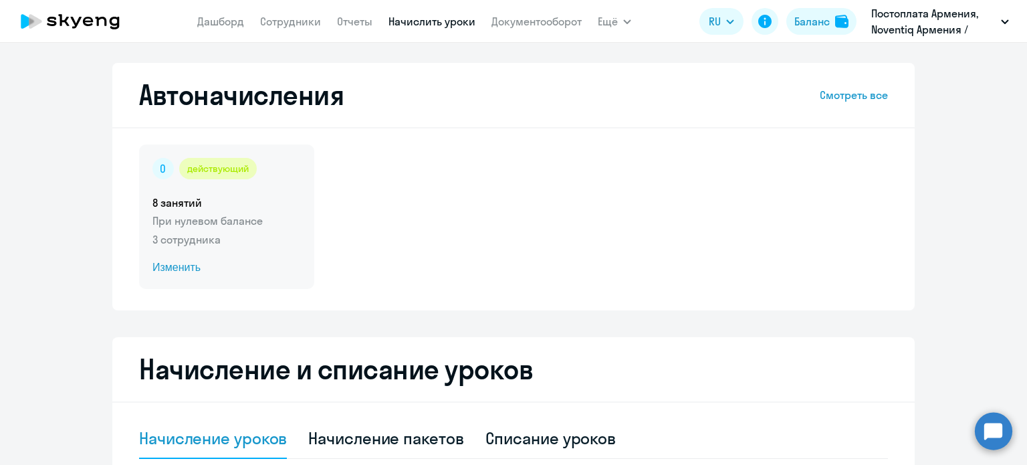
click at [179, 260] on span "Изменить" at bounding box center [226, 267] width 148 height 16
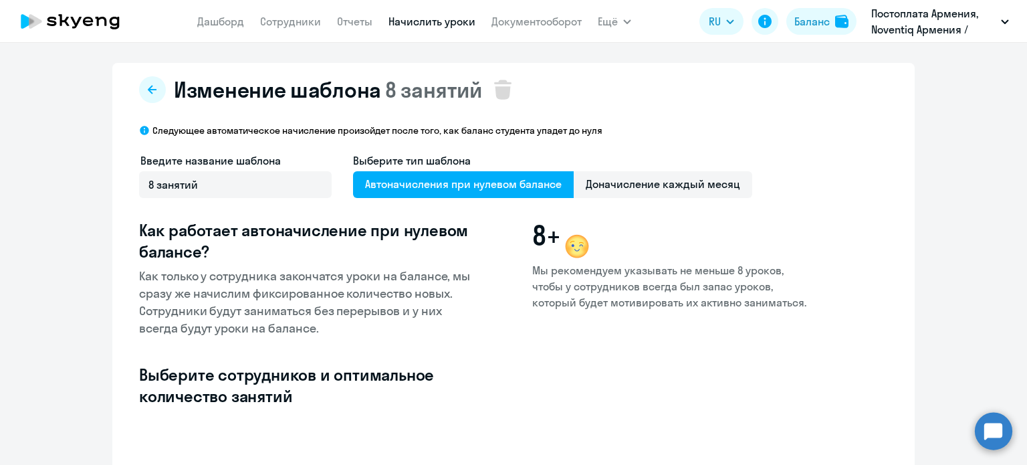
select select "10"
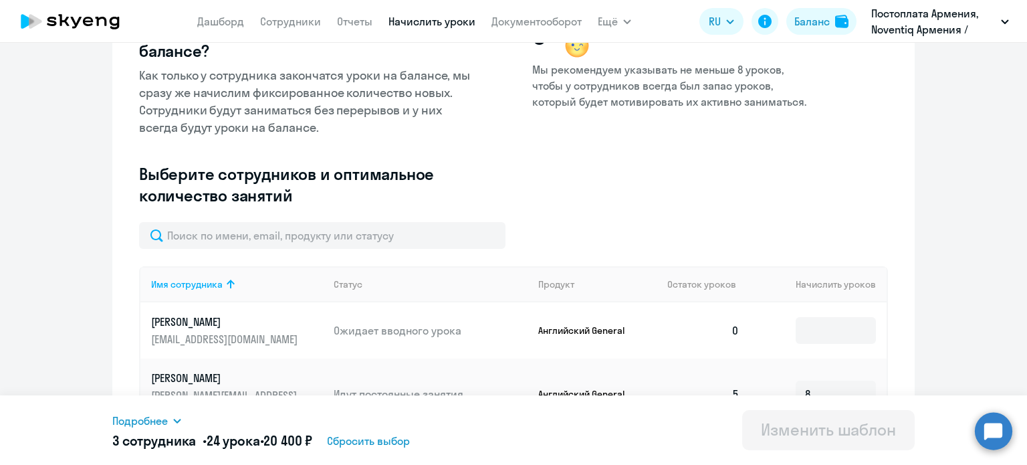
scroll to position [374, 0]
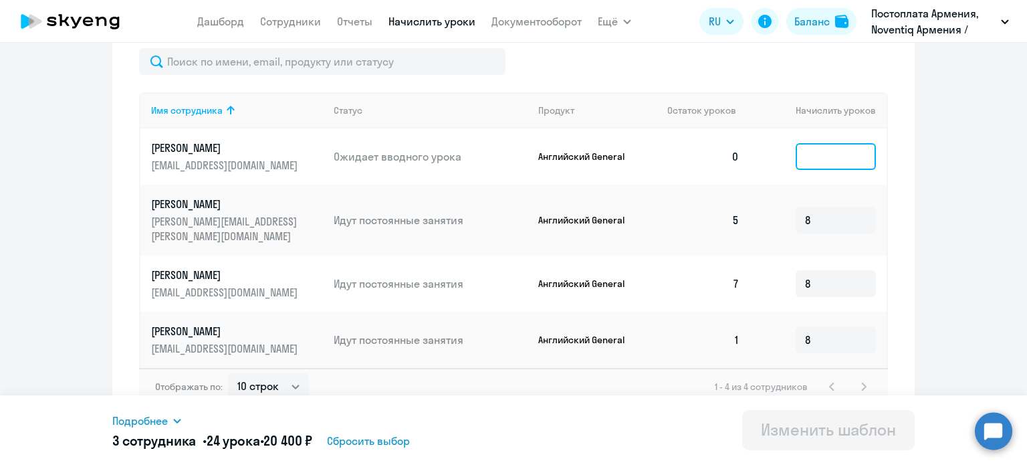
click at [822, 148] on input at bounding box center [836, 156] width 80 height 27
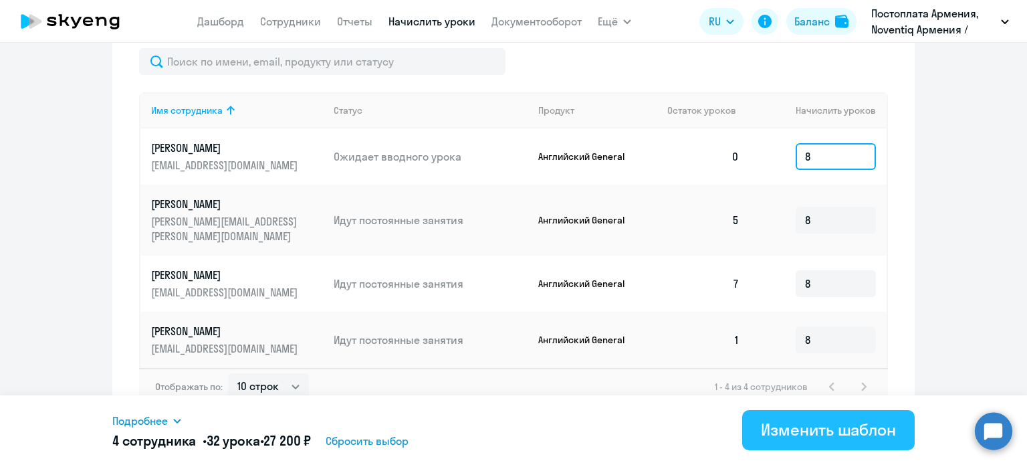
type input "8"
click at [814, 439] on div "Изменить шаблон" at bounding box center [828, 429] width 135 height 21
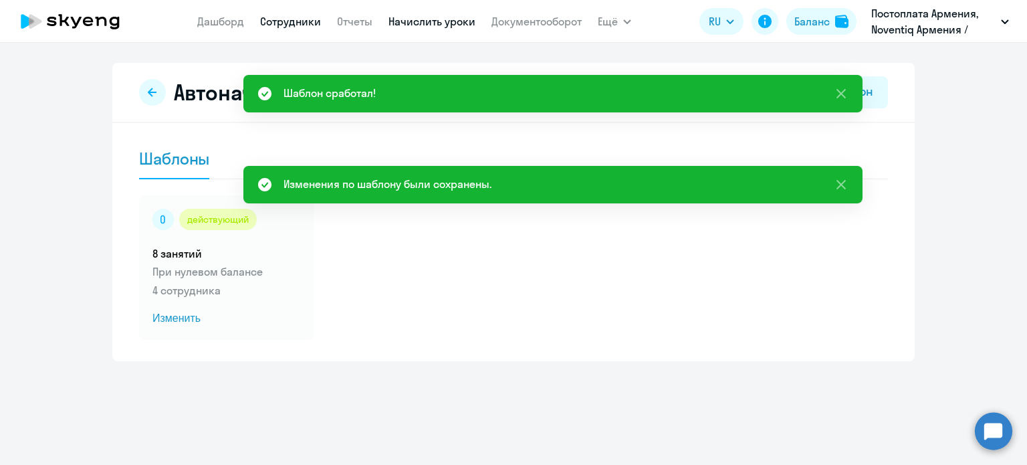
click at [296, 23] on link "Сотрудники" at bounding box center [290, 21] width 61 height 13
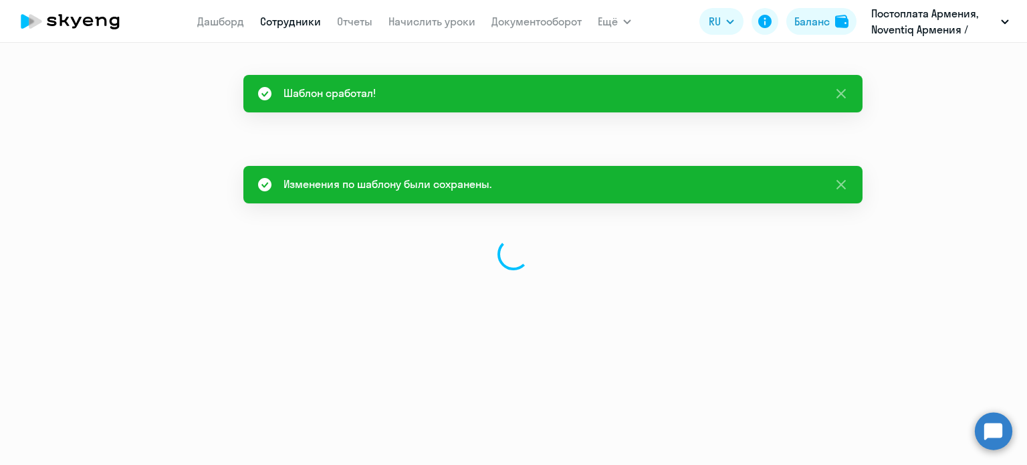
select select "30"
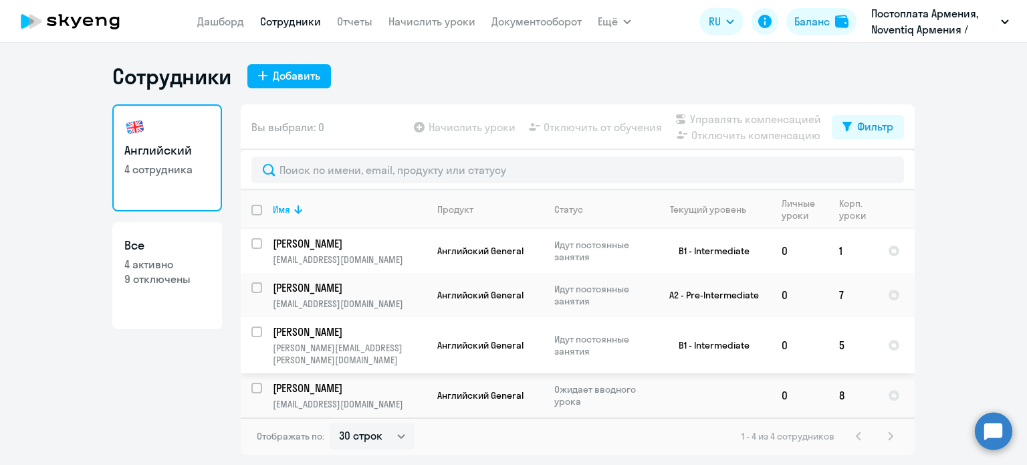
select select "30"
